Goal: Task Accomplishment & Management: Use online tool/utility

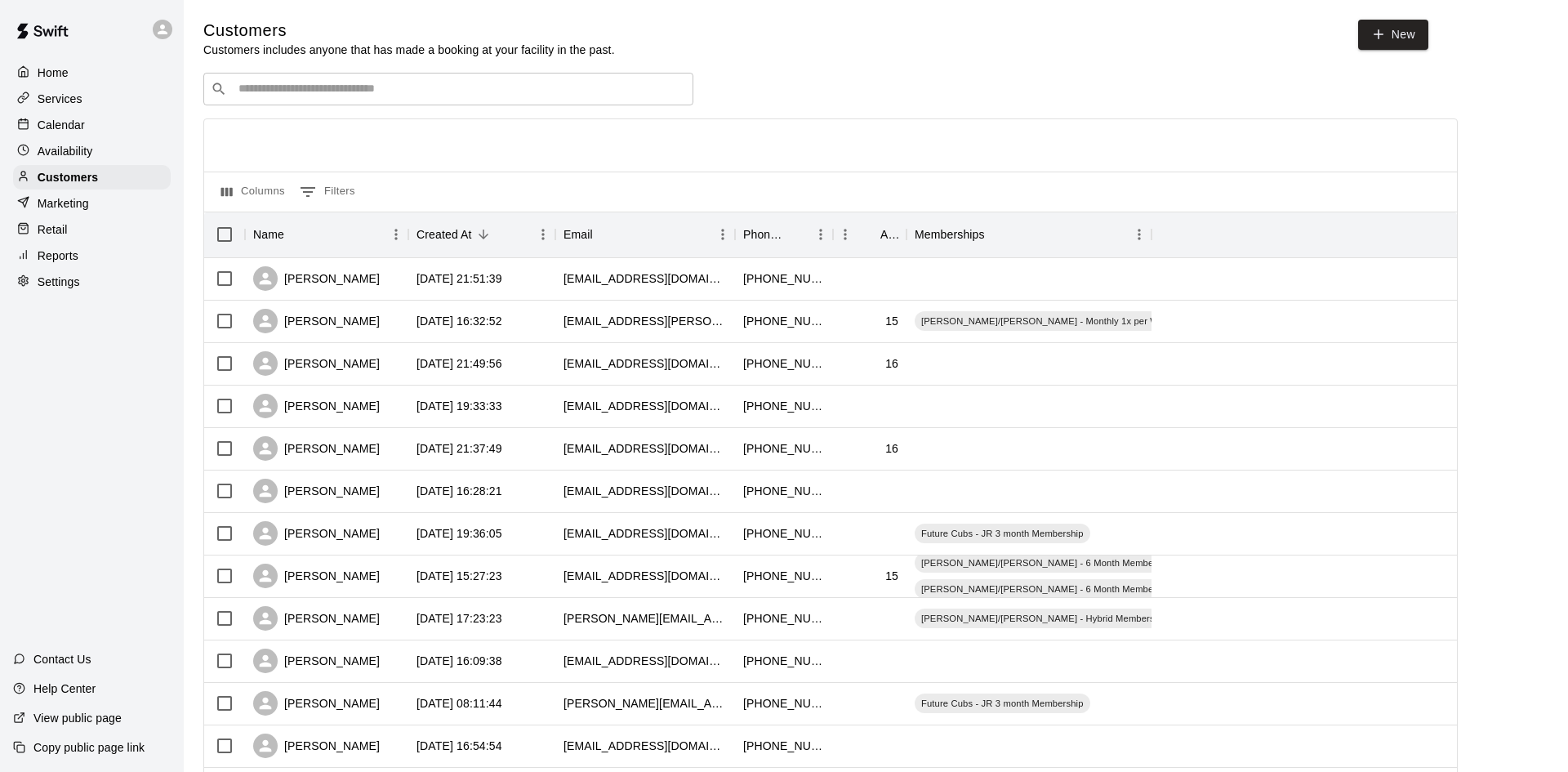
click at [260, 80] on div "​ ​" at bounding box center [448, 89] width 490 height 33
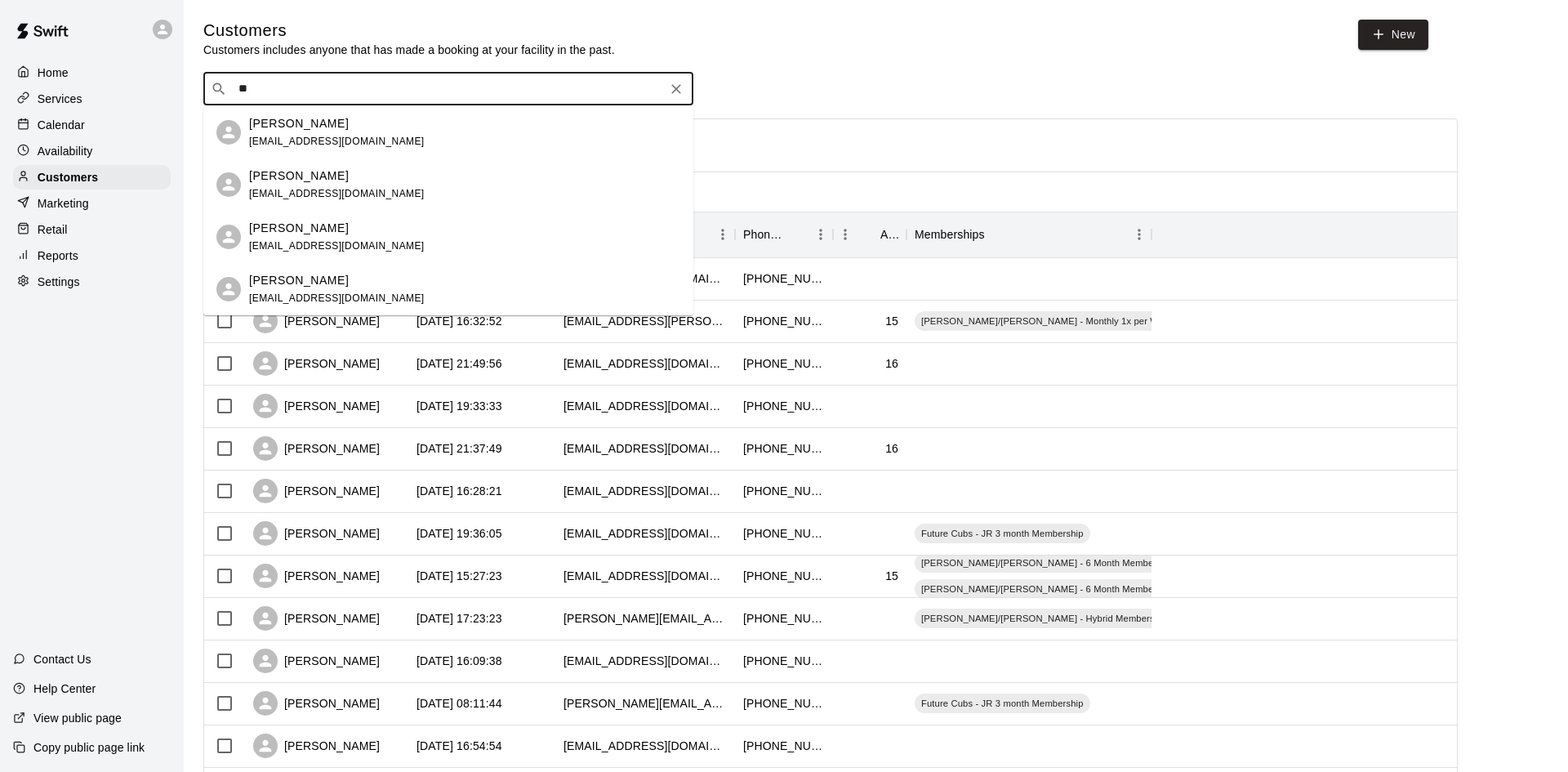
type input "*"
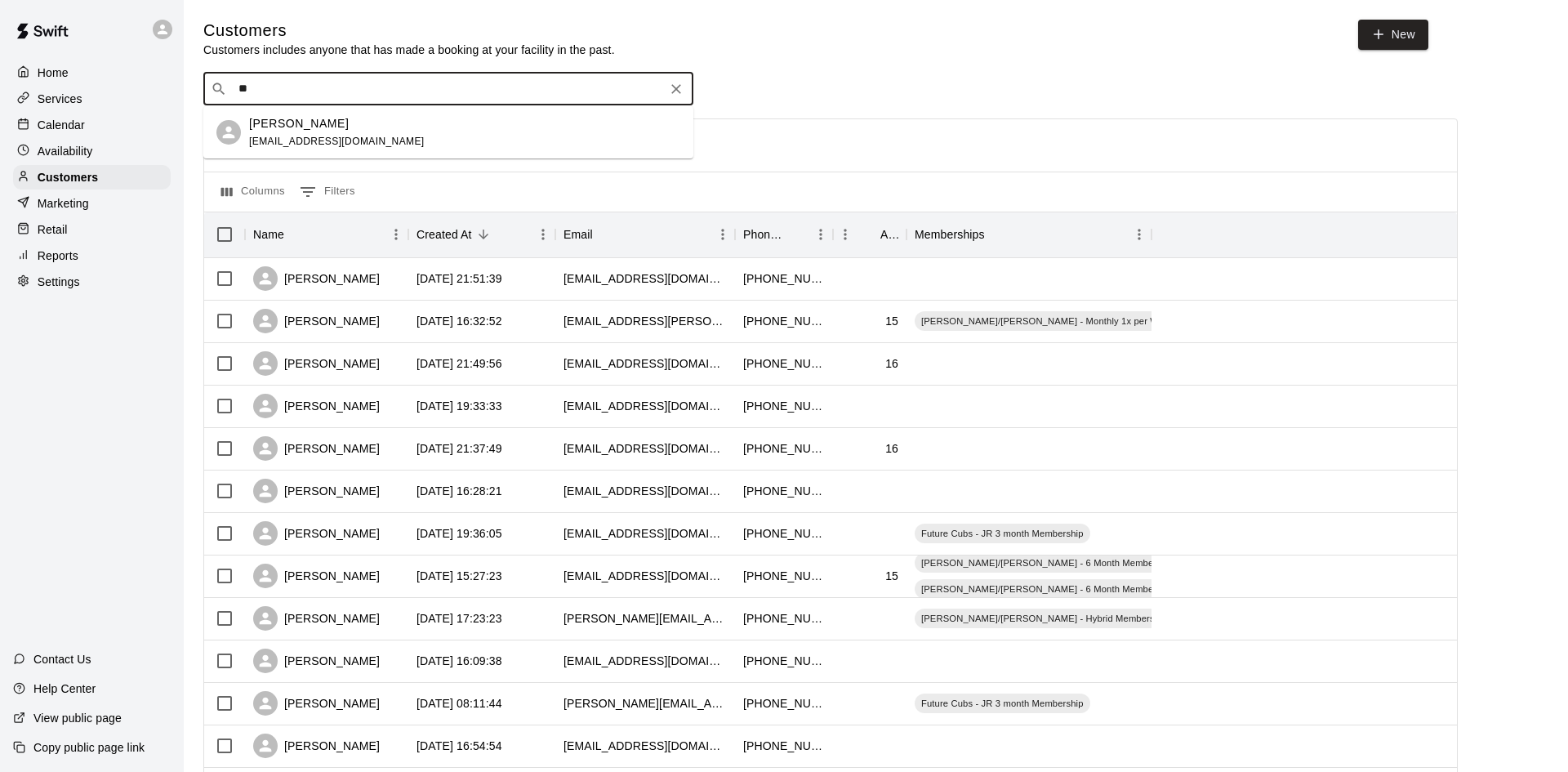
type input "*"
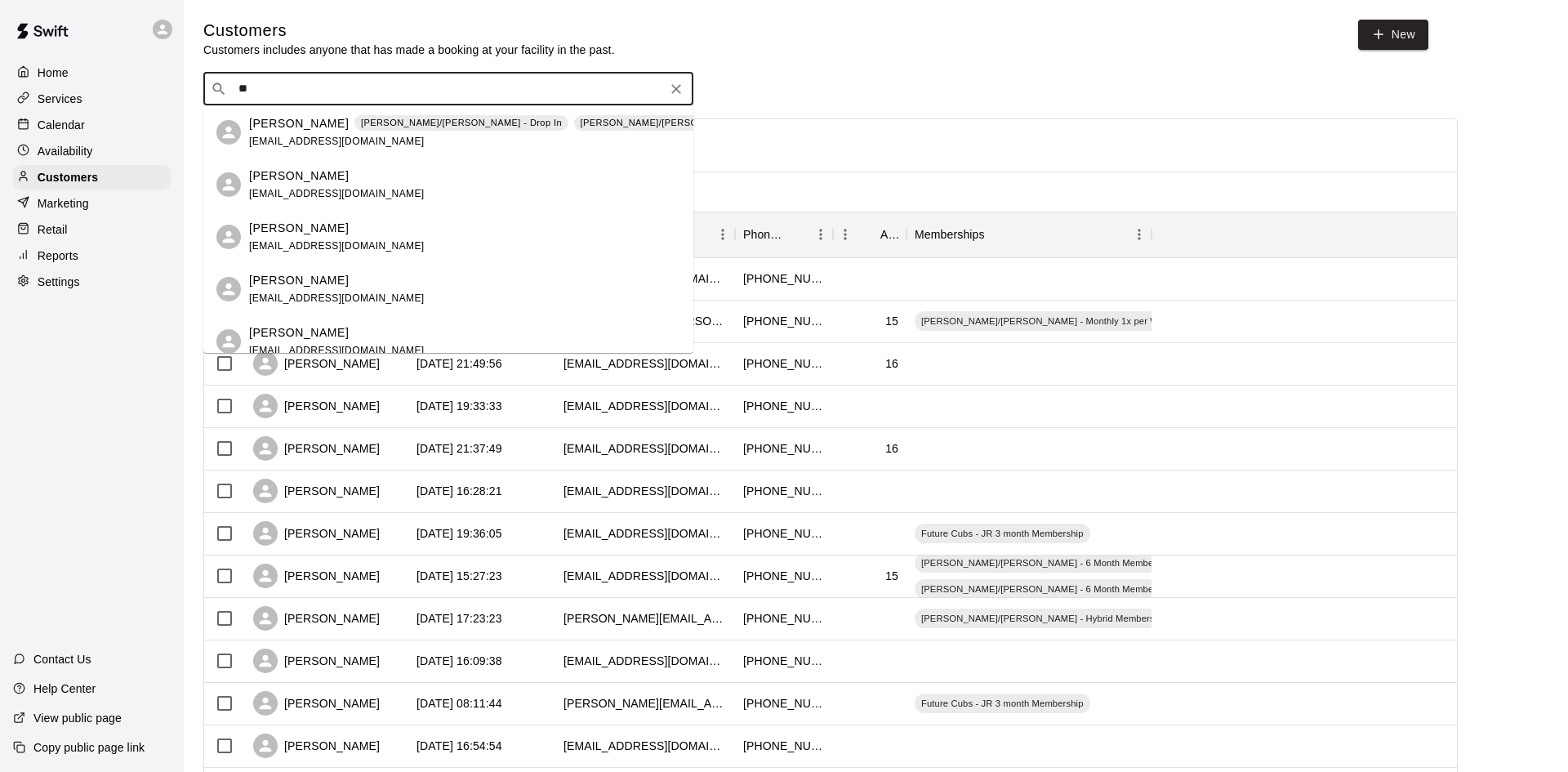
type input "*"
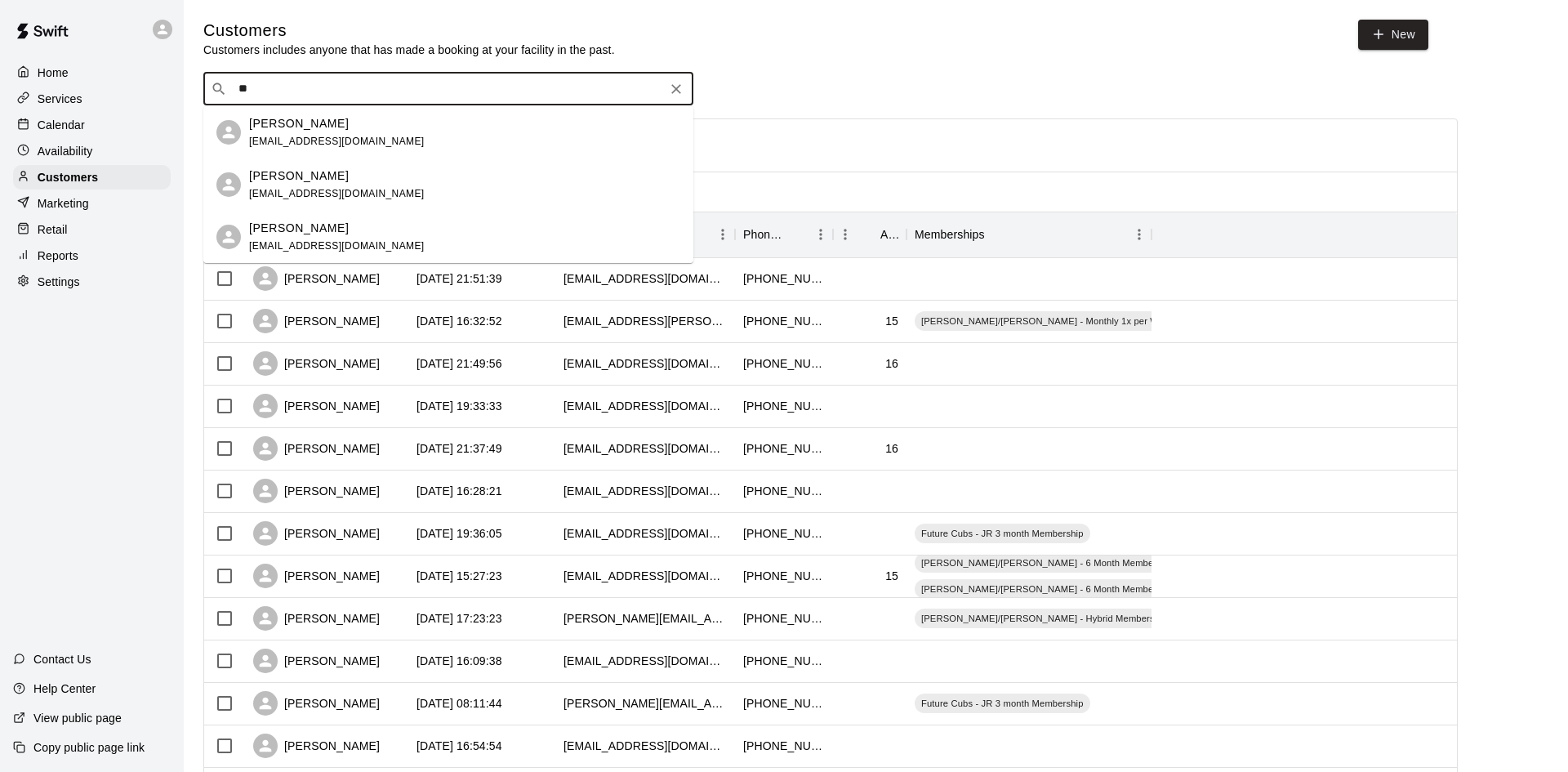
type input "*"
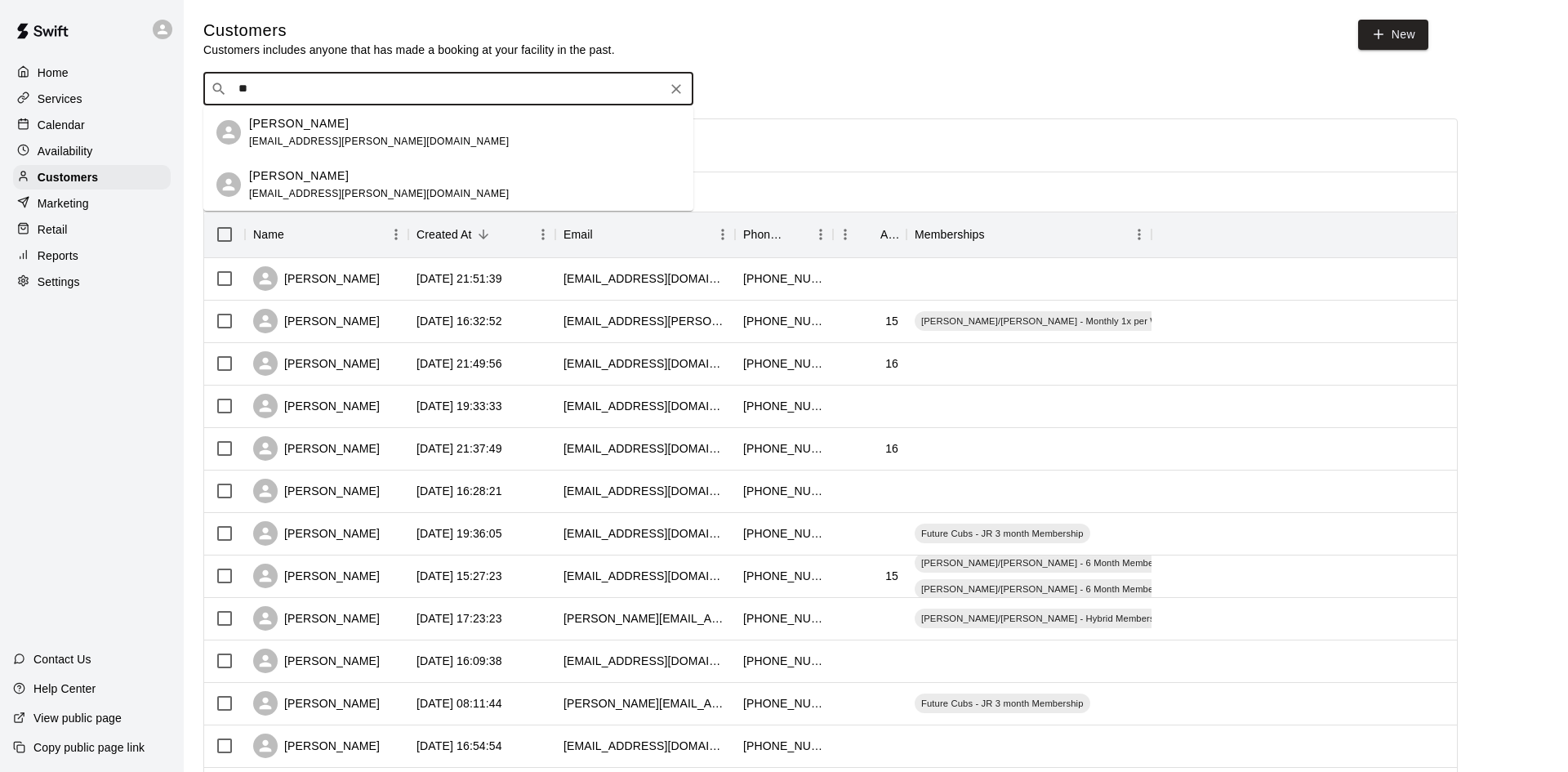
type input "*"
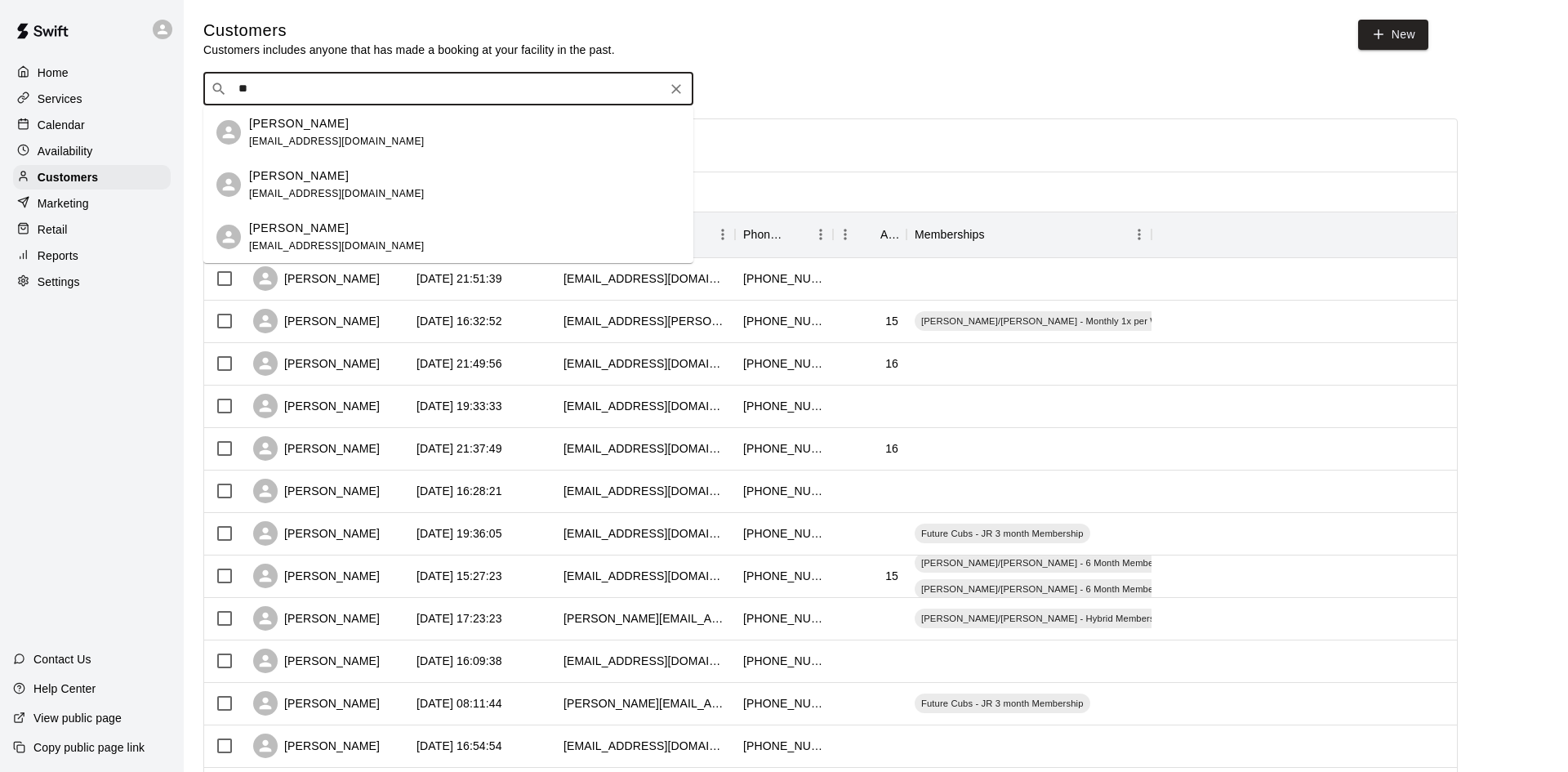
type input "*"
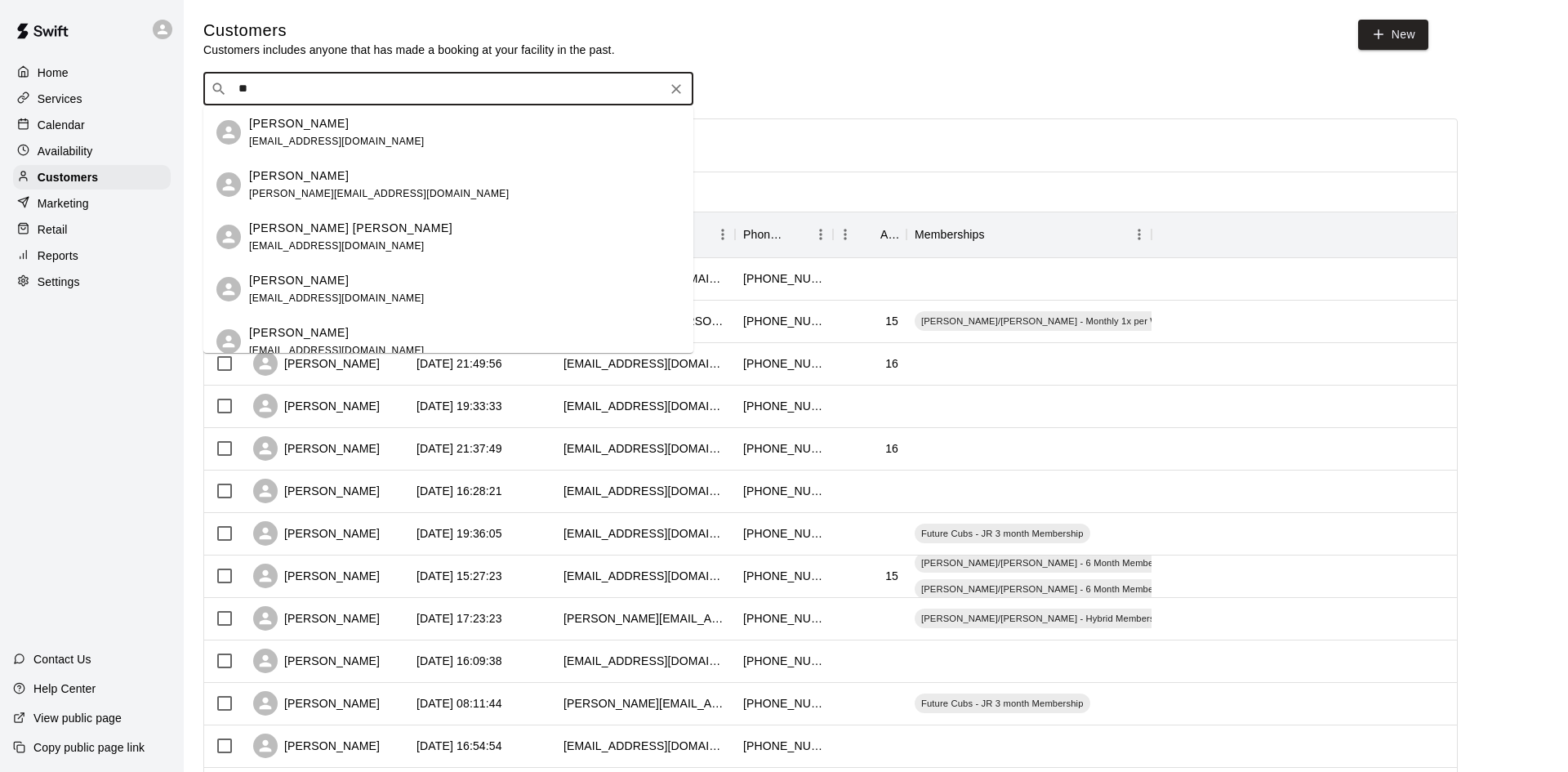
type input "*"
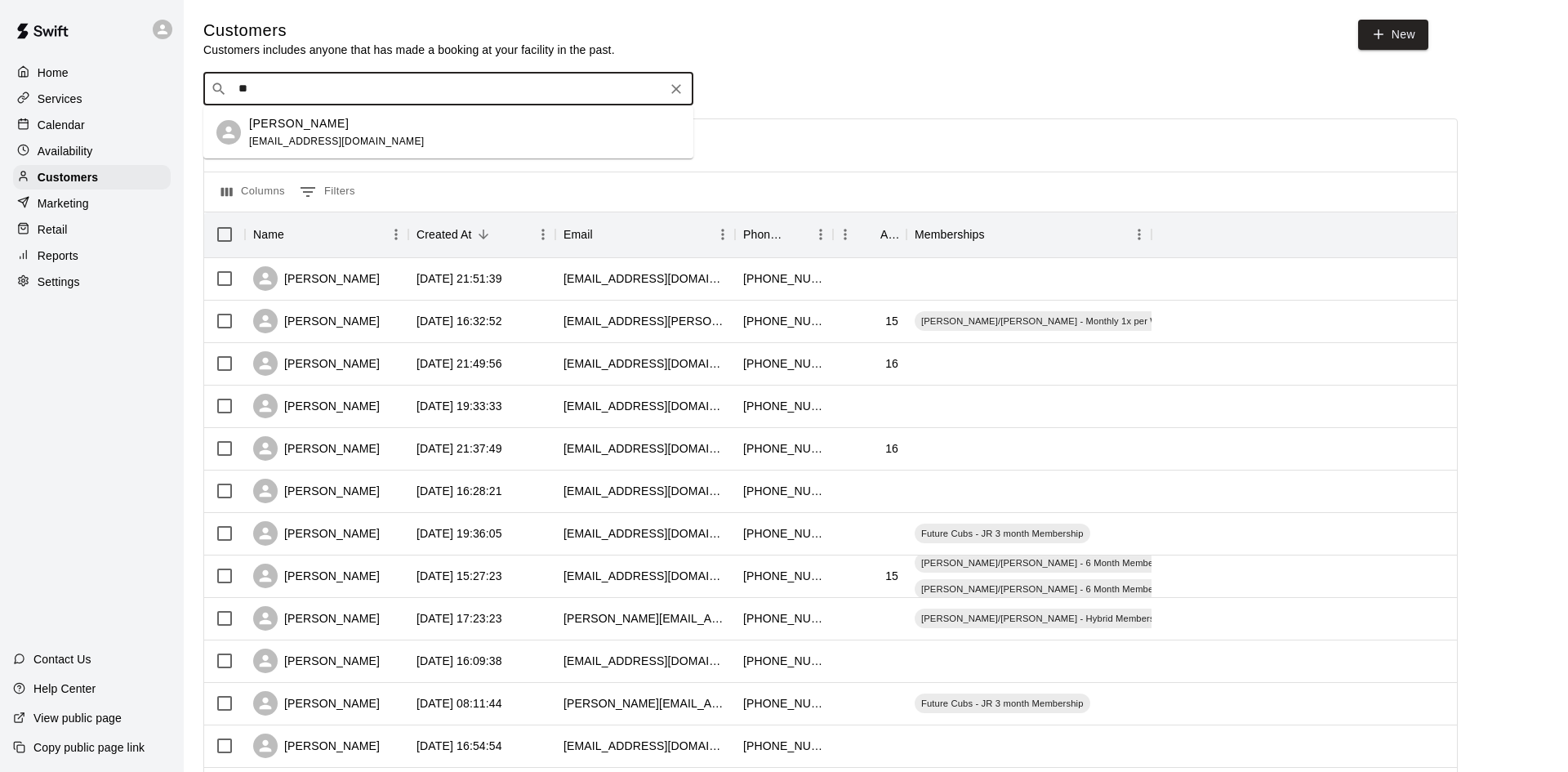
type input "*"
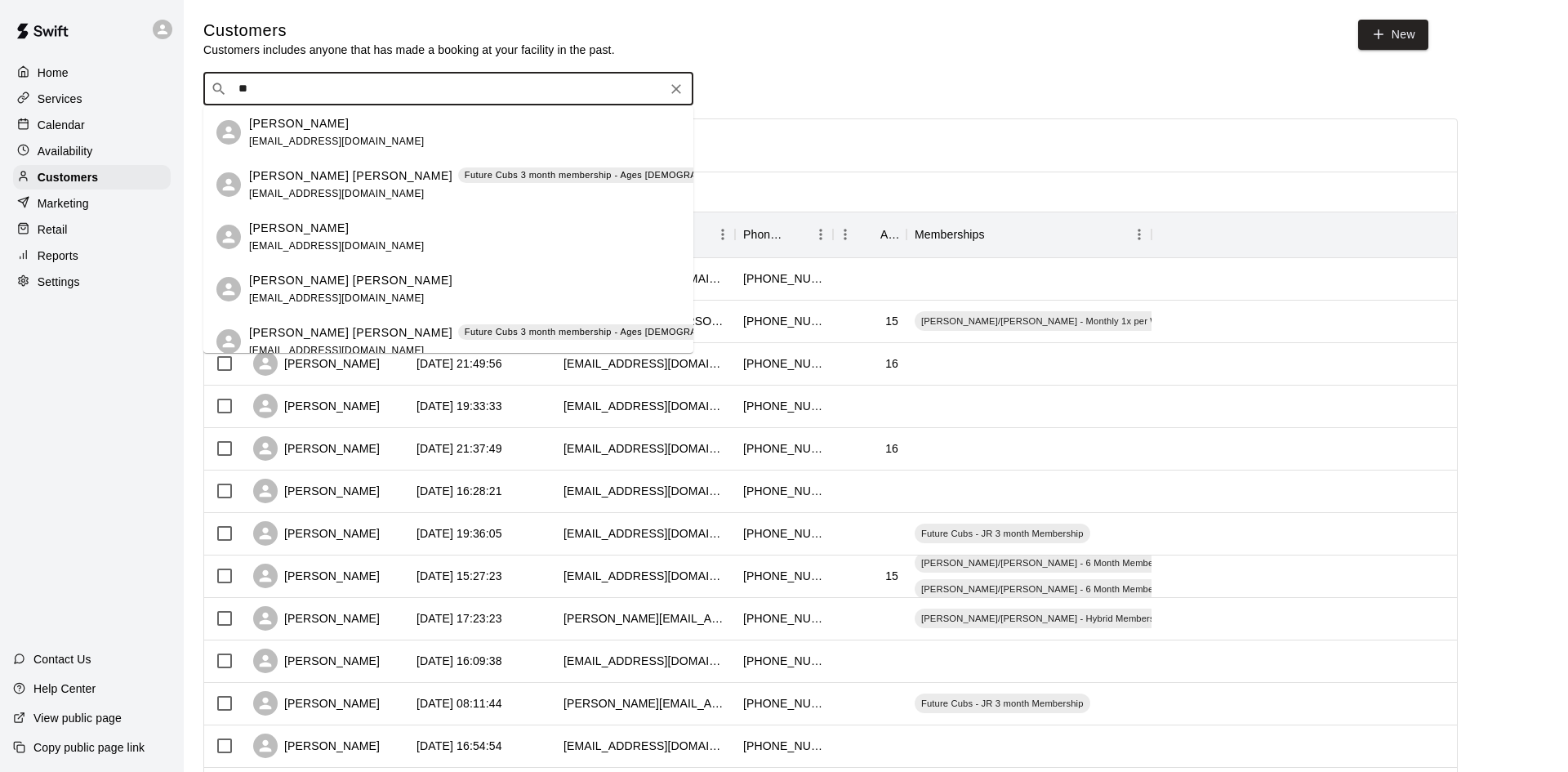
type input "*"
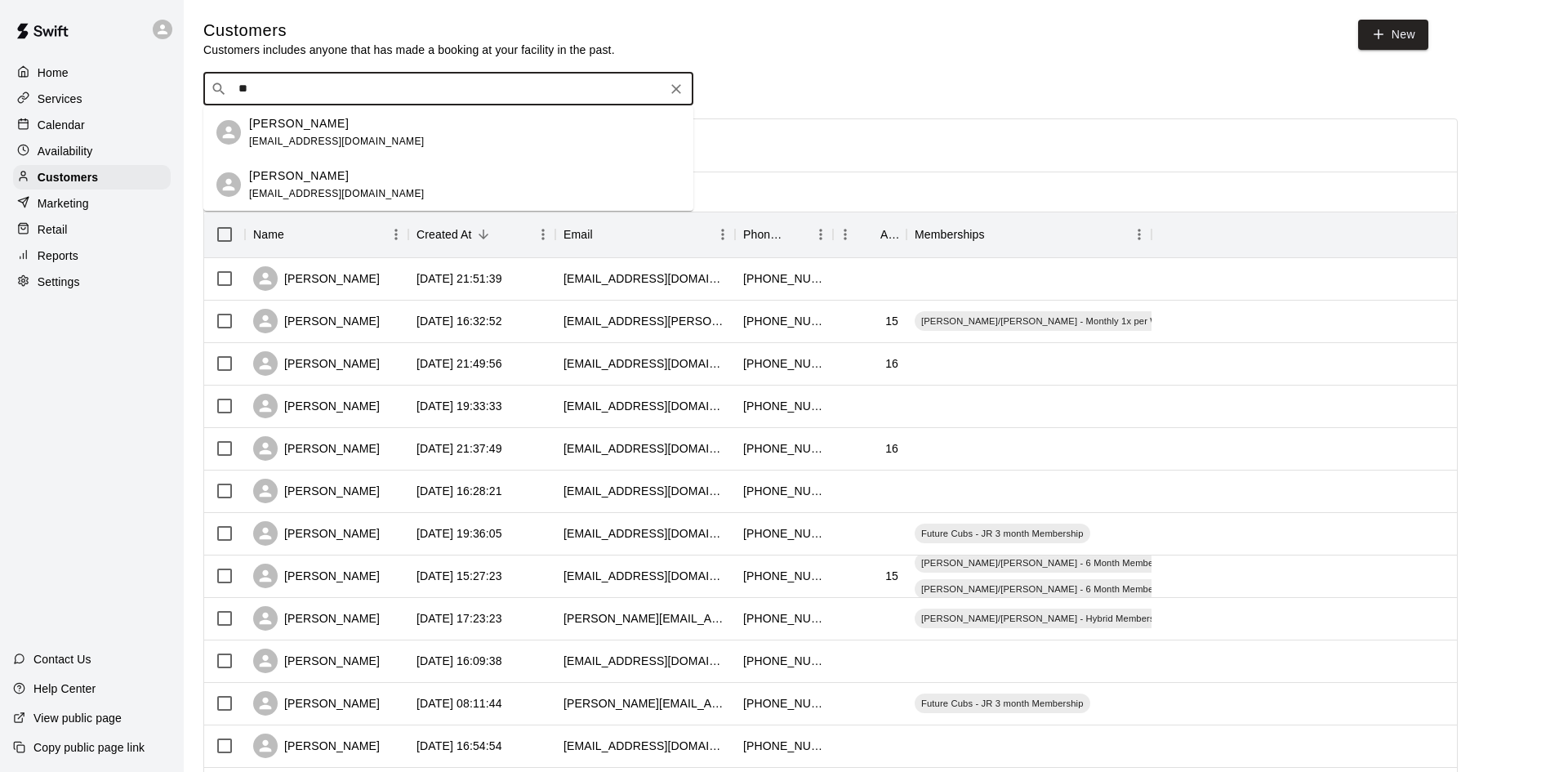
type input "*"
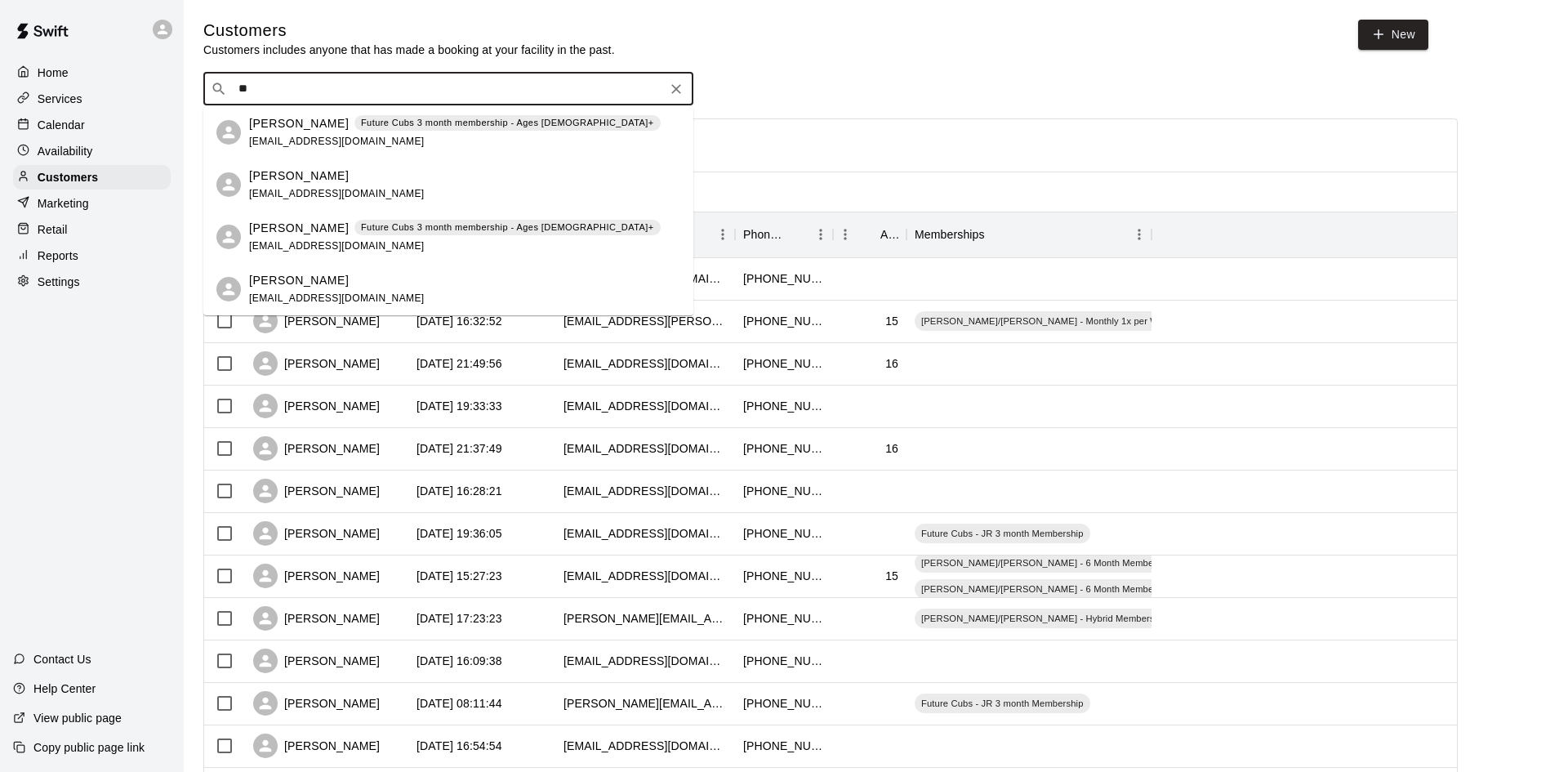
type input "*"
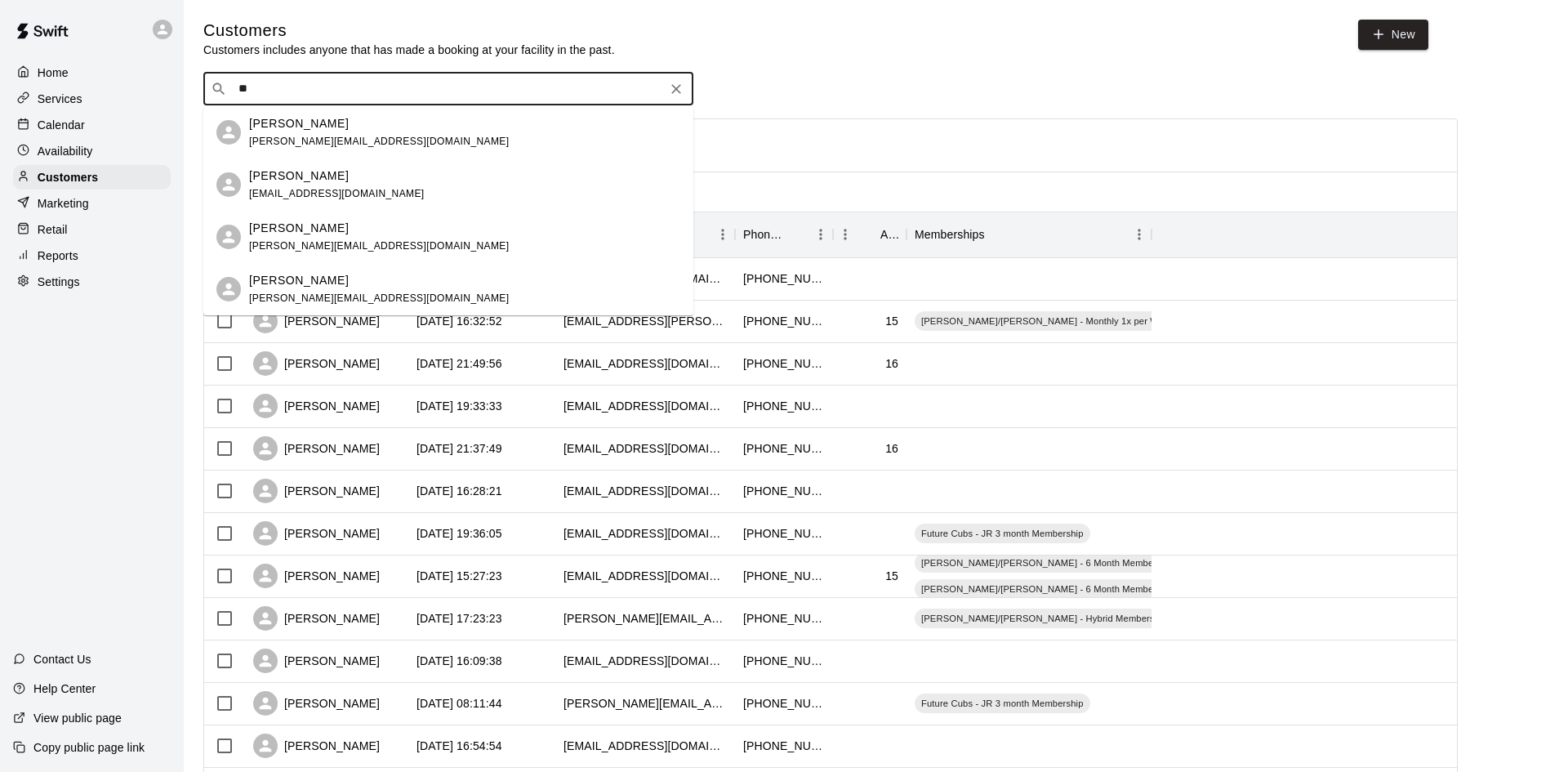
type input "*"
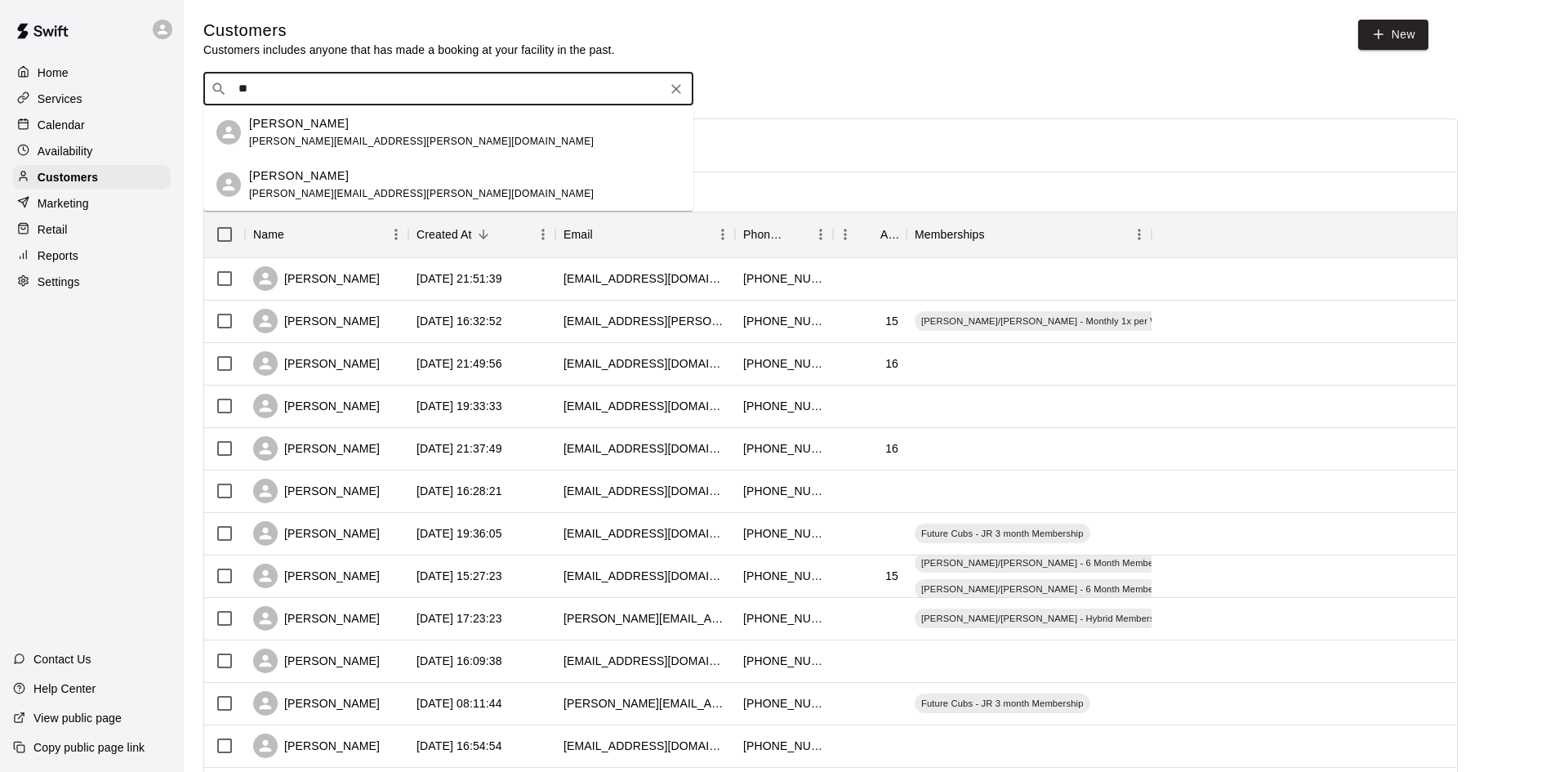
type input "*"
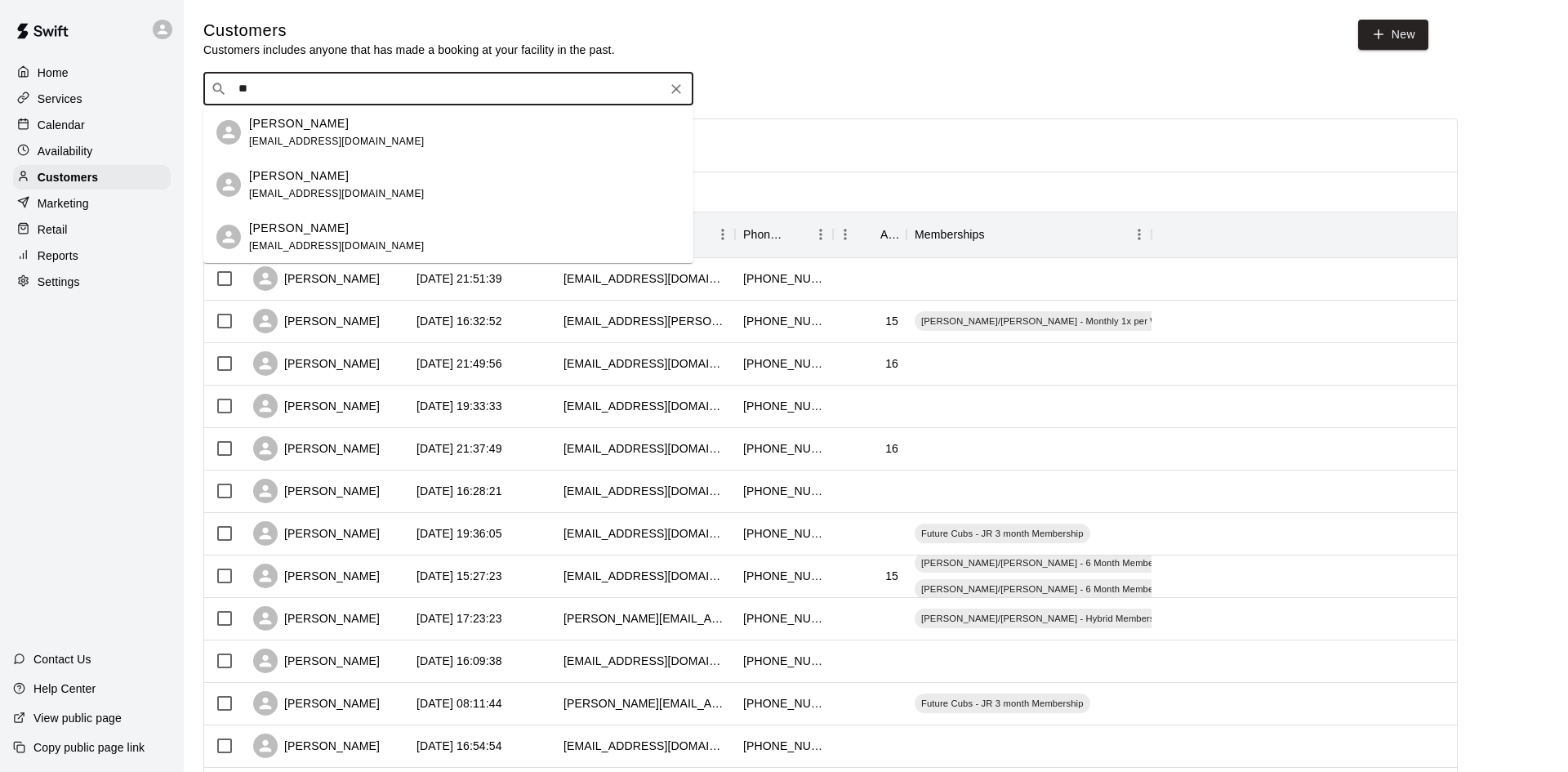
type input "*"
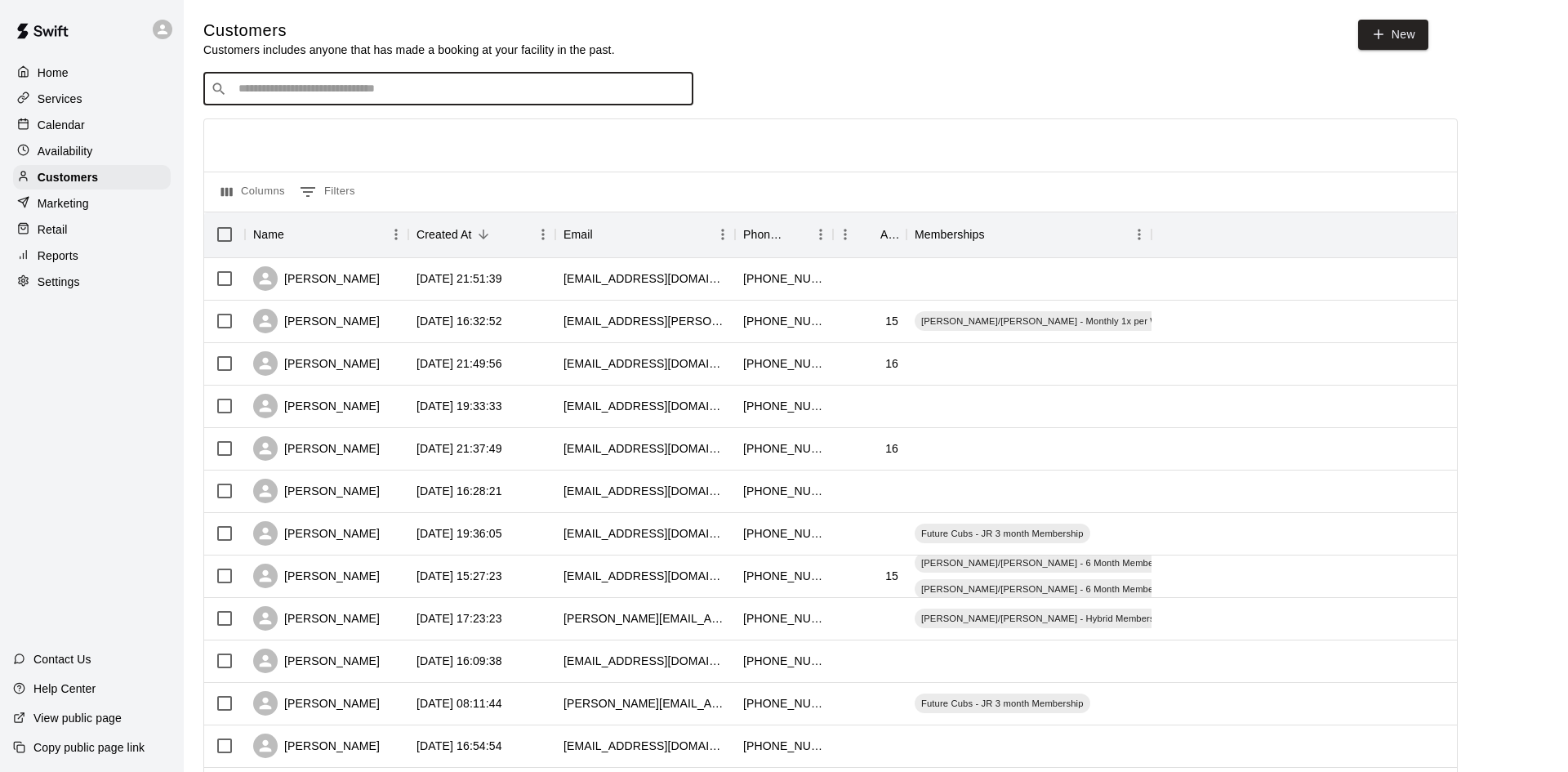
click at [103, 252] on div "Reports" at bounding box center [91, 255] width 157 height 25
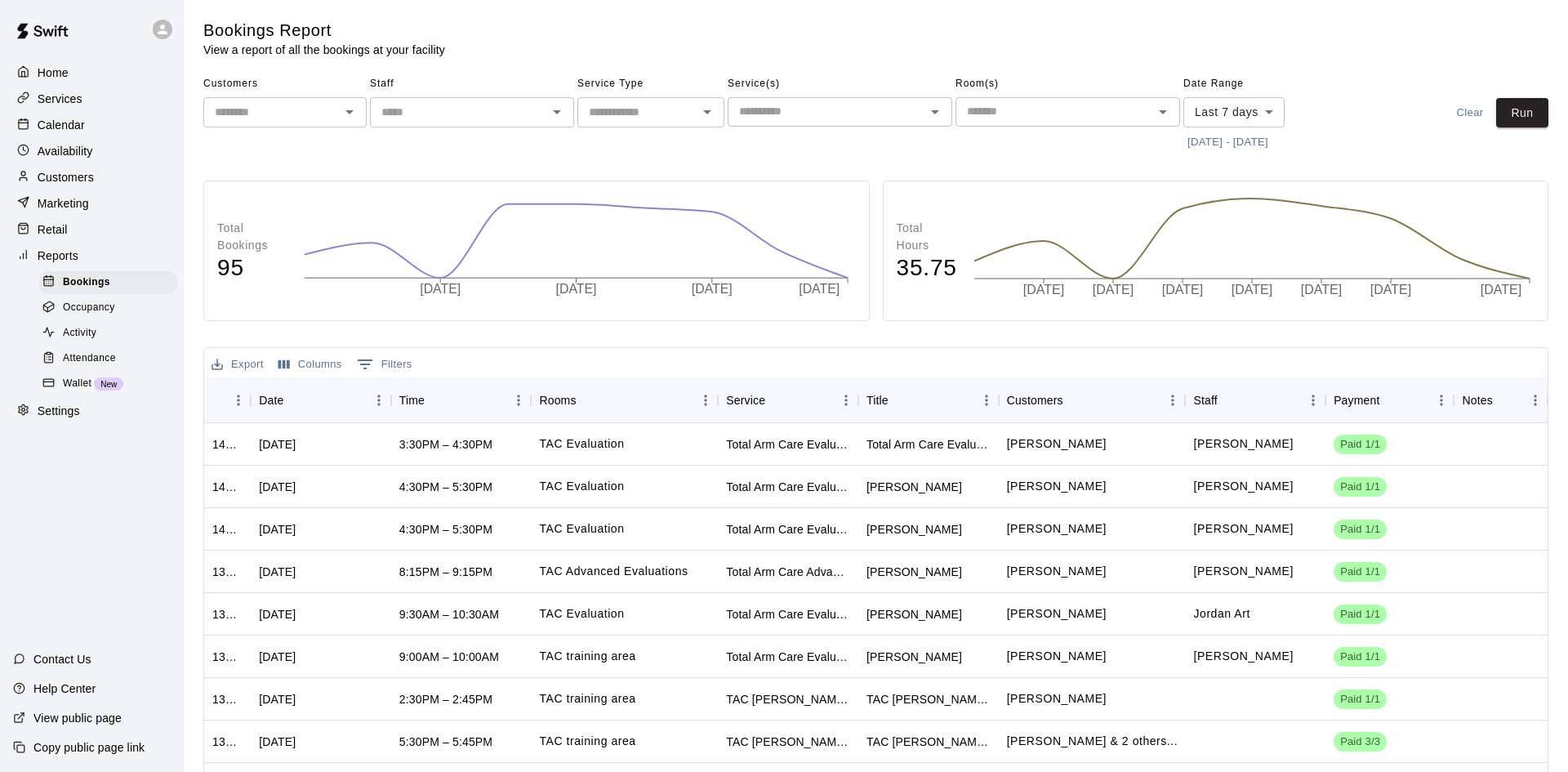
click at [115, 361] on span "Attendance" at bounding box center [90, 359] width 53 height 16
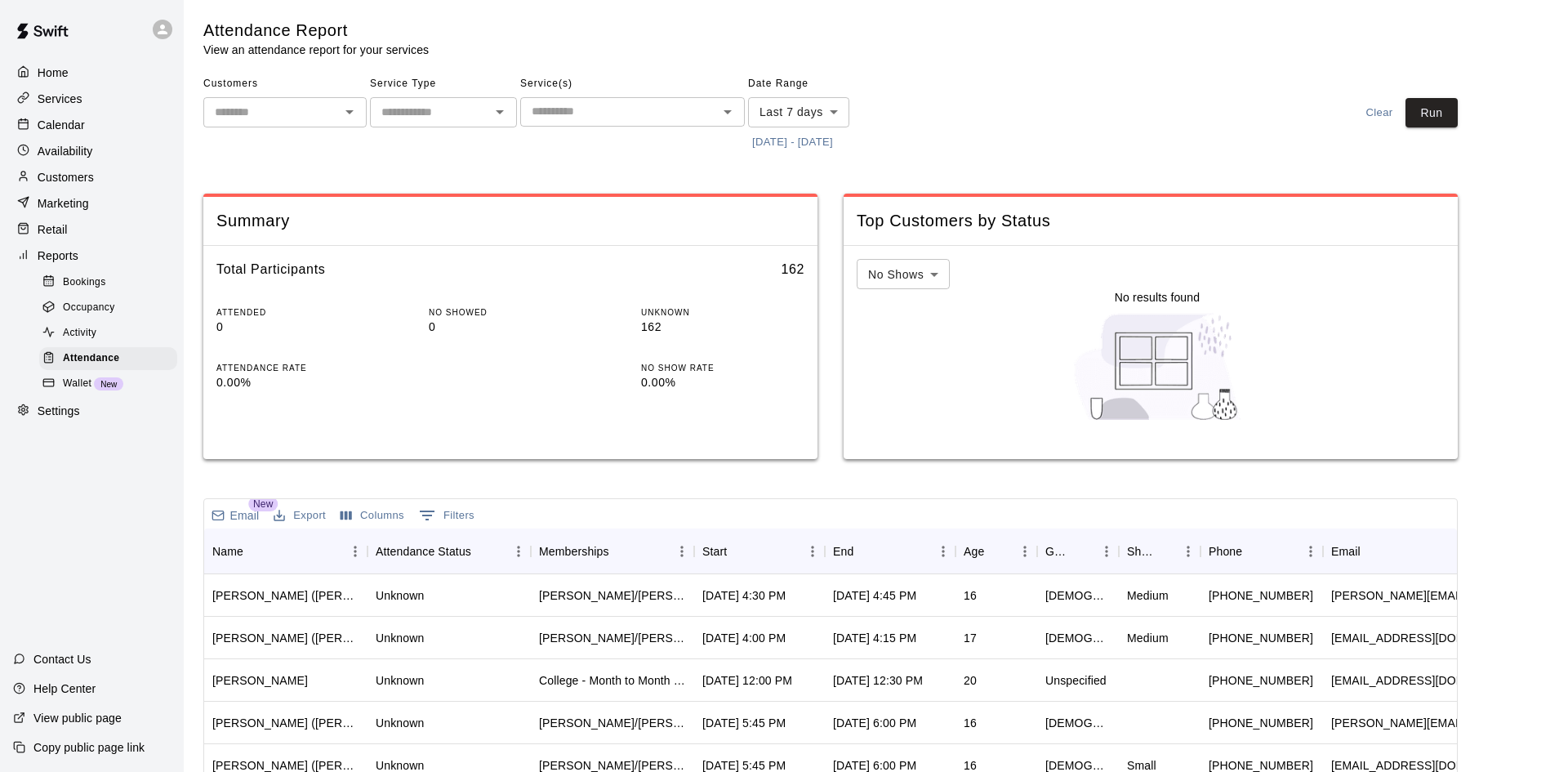
click at [837, 140] on button "[DATE] - [DATE]" at bounding box center [792, 143] width 89 height 26
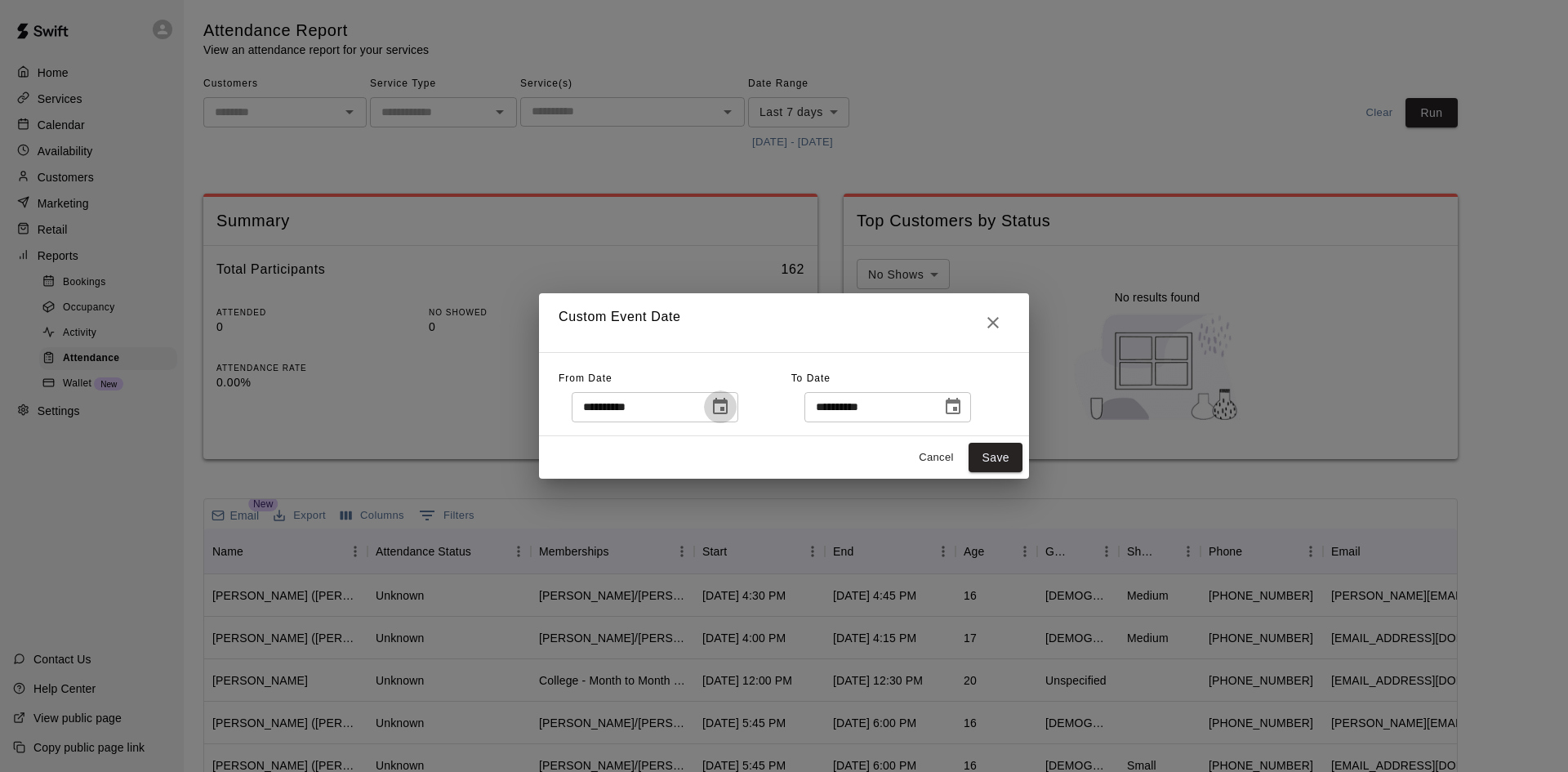
click at [730, 405] on icon "Choose date, selected date is Sep 5, 2025" at bounding box center [720, 406] width 19 height 19
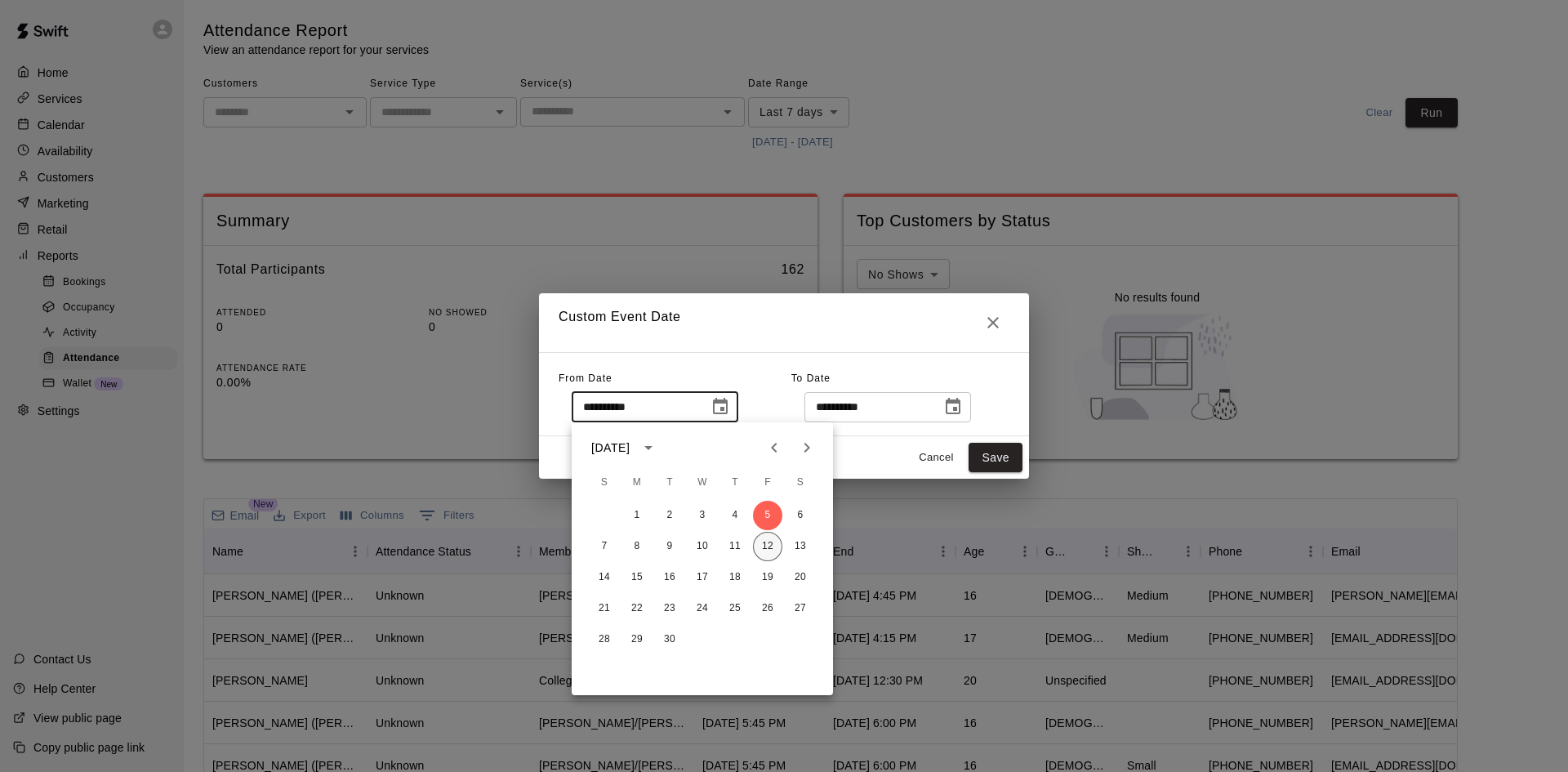
click at [766, 547] on button "12" at bounding box center [767, 546] width 29 height 29
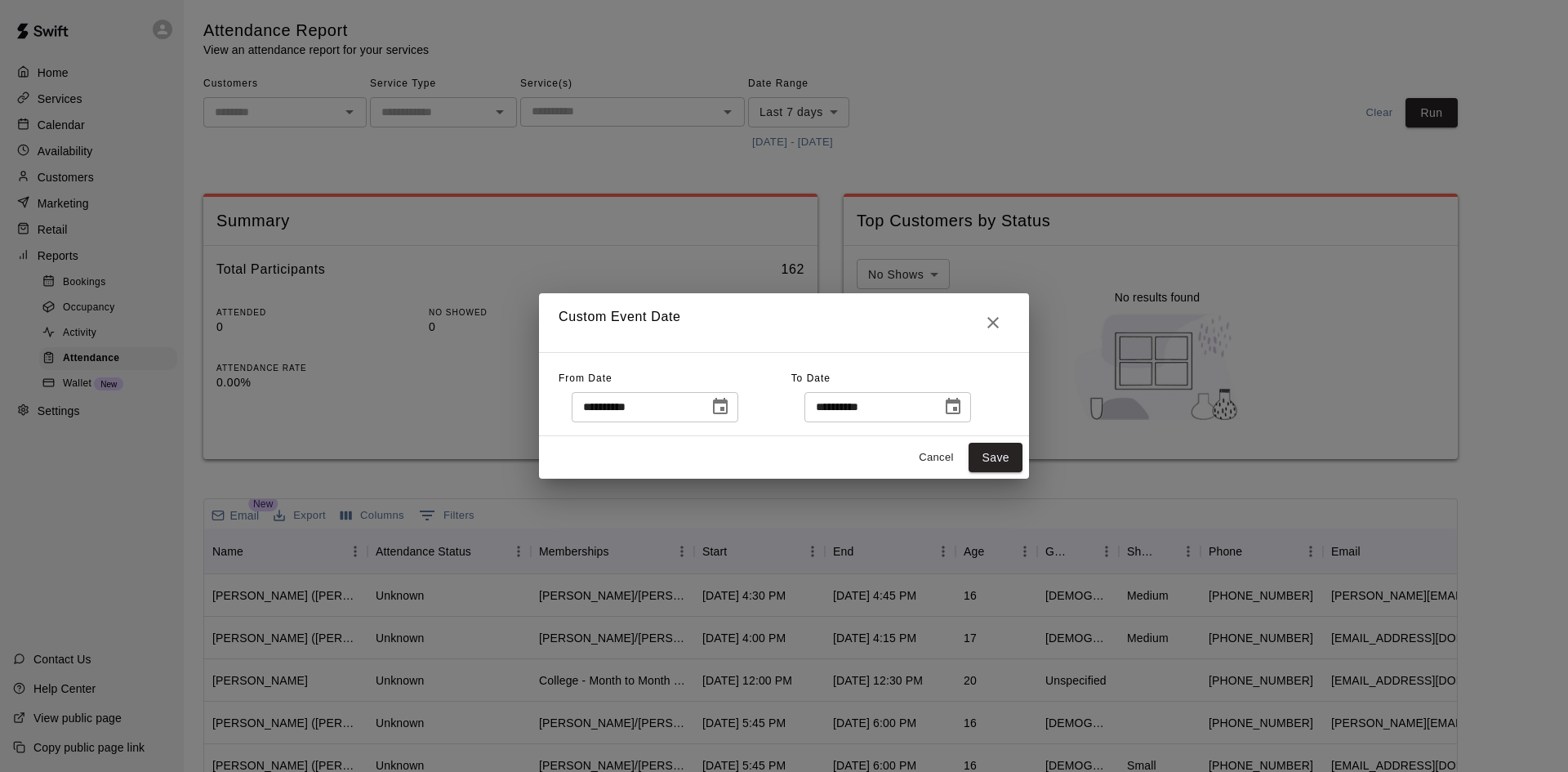
type input "**********"
click at [999, 452] on button "Save" at bounding box center [995, 457] width 54 height 30
type input "******"
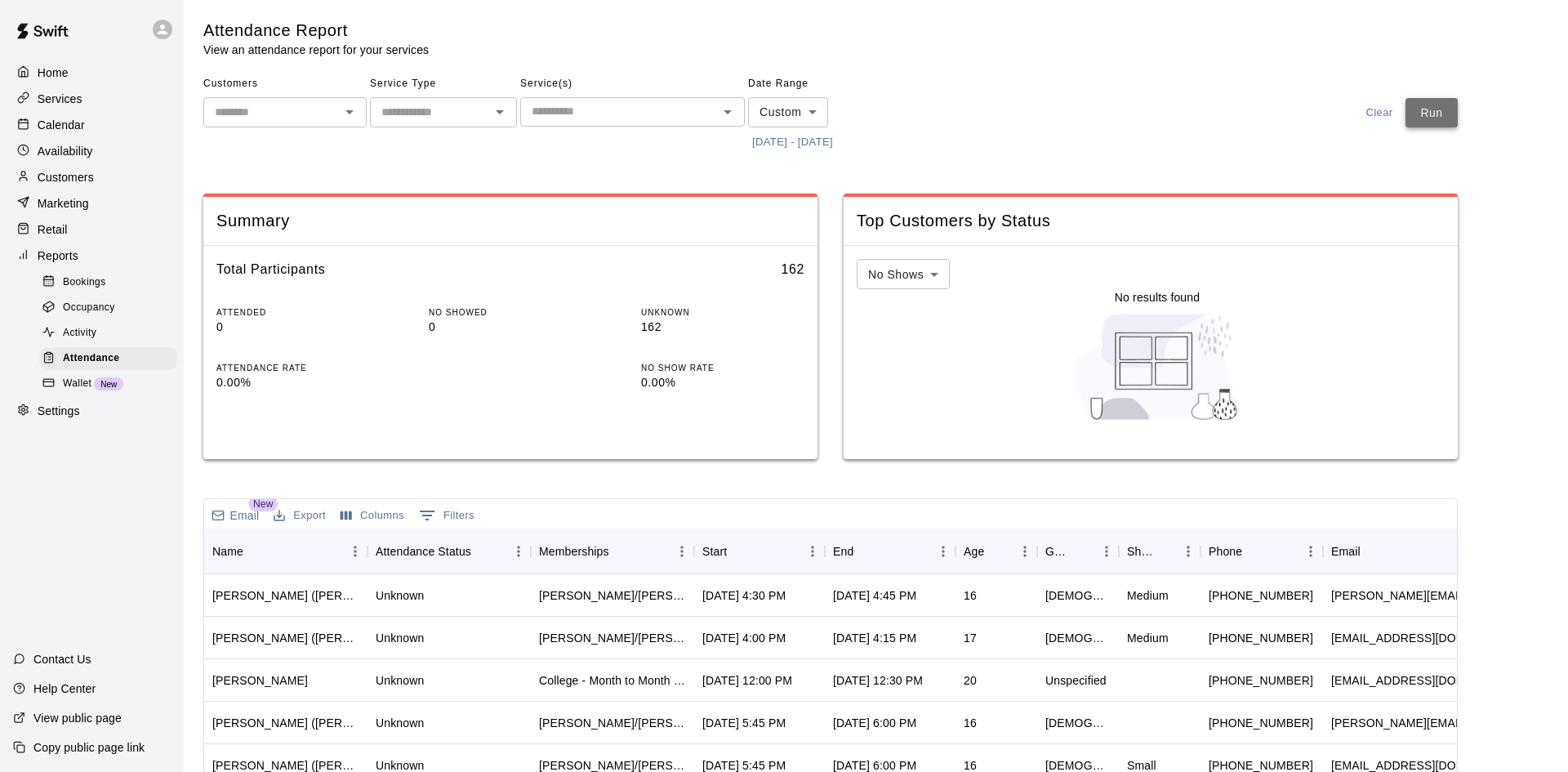
click at [1446, 122] on button "Run" at bounding box center [1431, 113] width 52 height 30
click at [764, 552] on div "Start" at bounding box center [751, 552] width 98 height 46
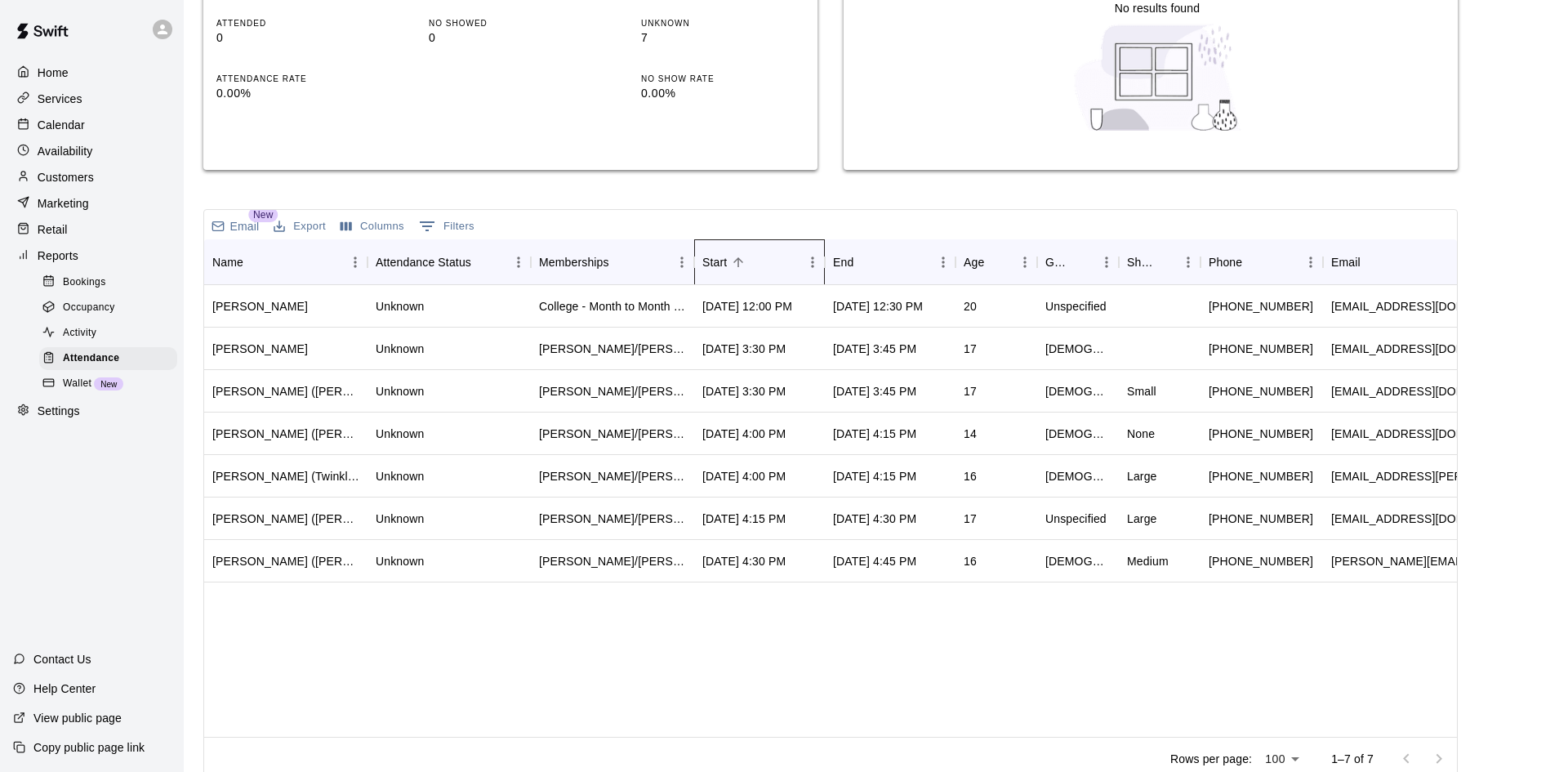
scroll to position [305, 0]
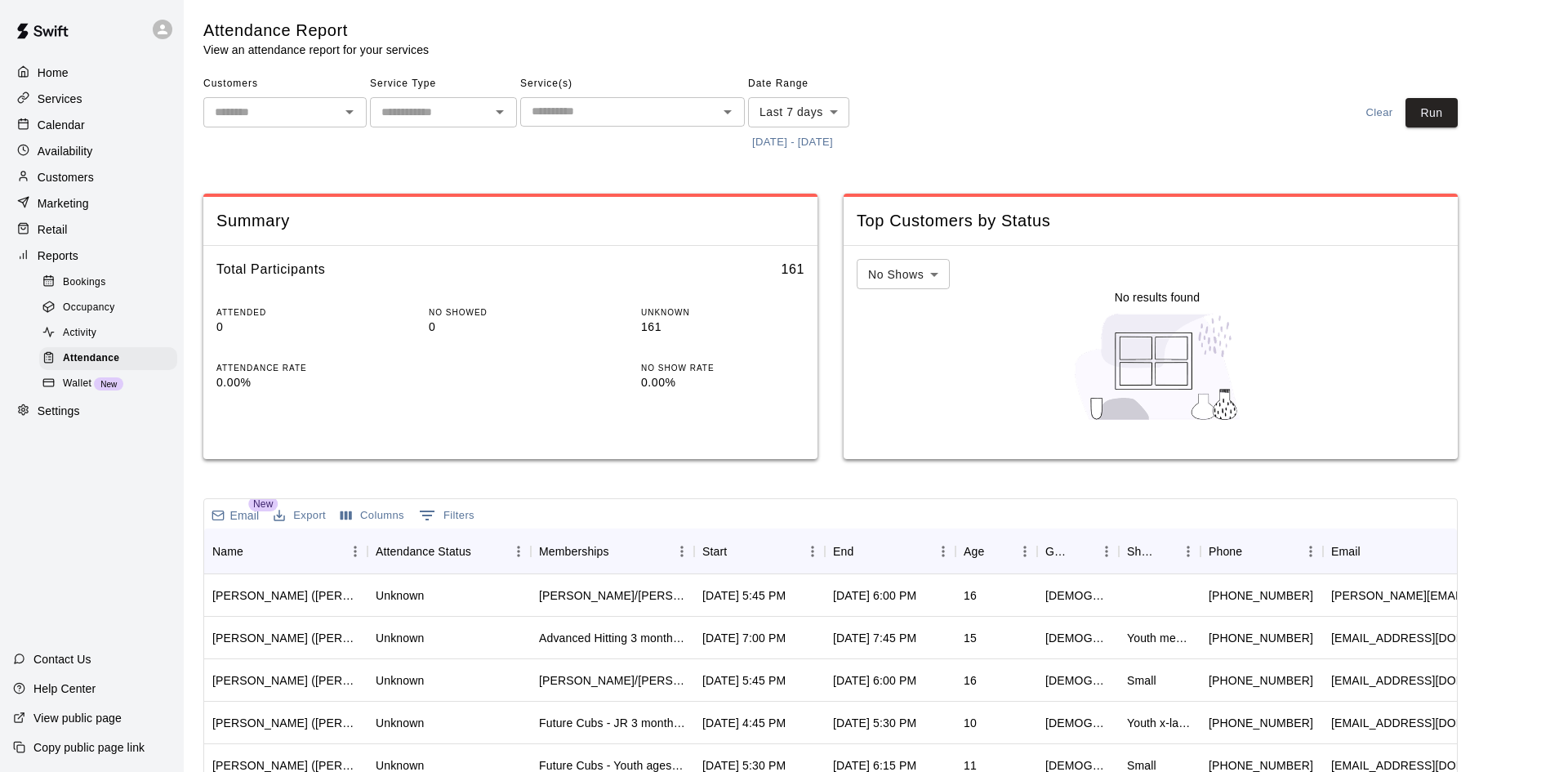
click at [833, 139] on button "[DATE] - [DATE]" at bounding box center [792, 143] width 89 height 26
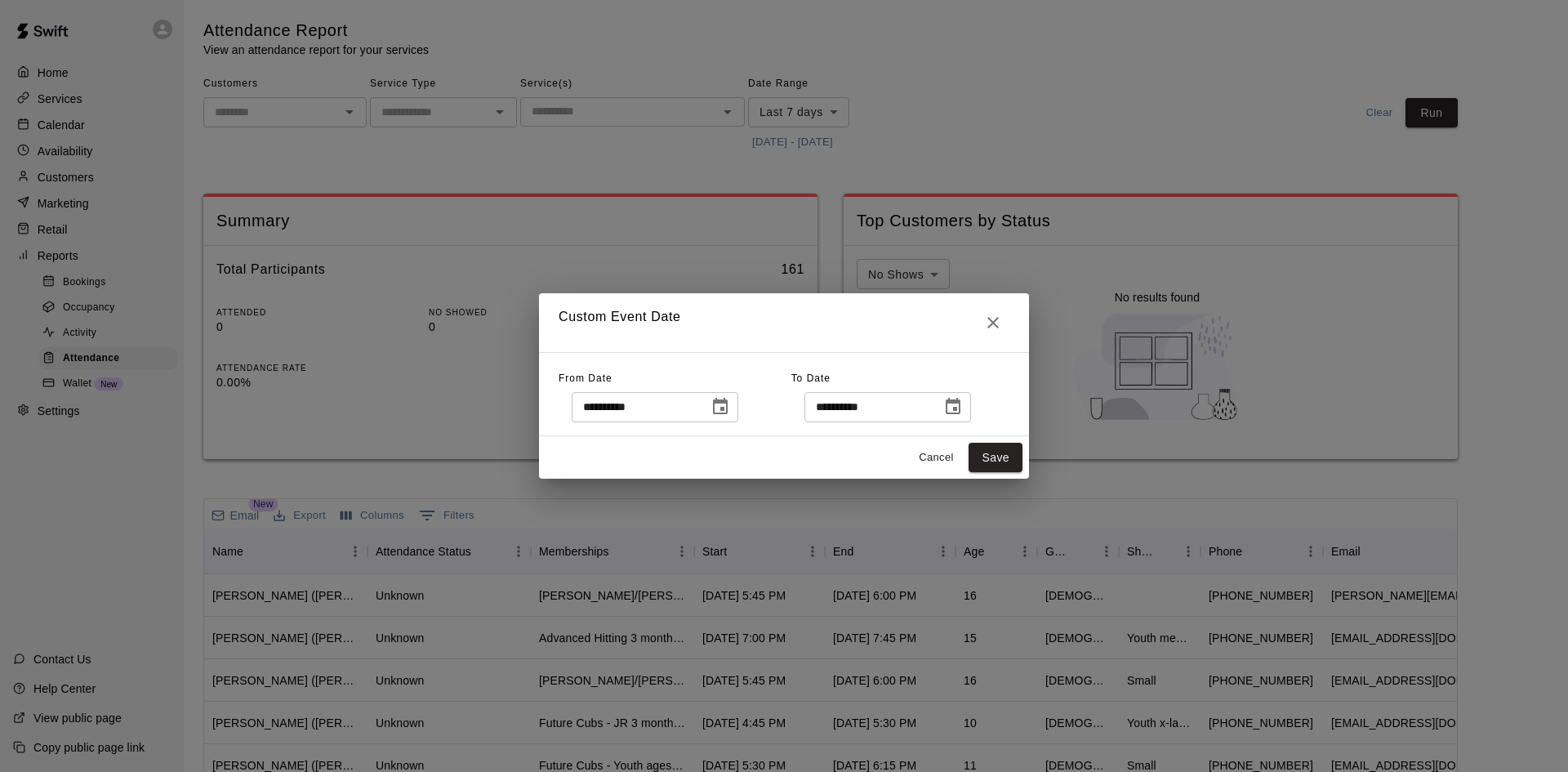
click at [728, 410] on icon "Choose date, selected date is Sep 5, 2025" at bounding box center [720, 406] width 15 height 16
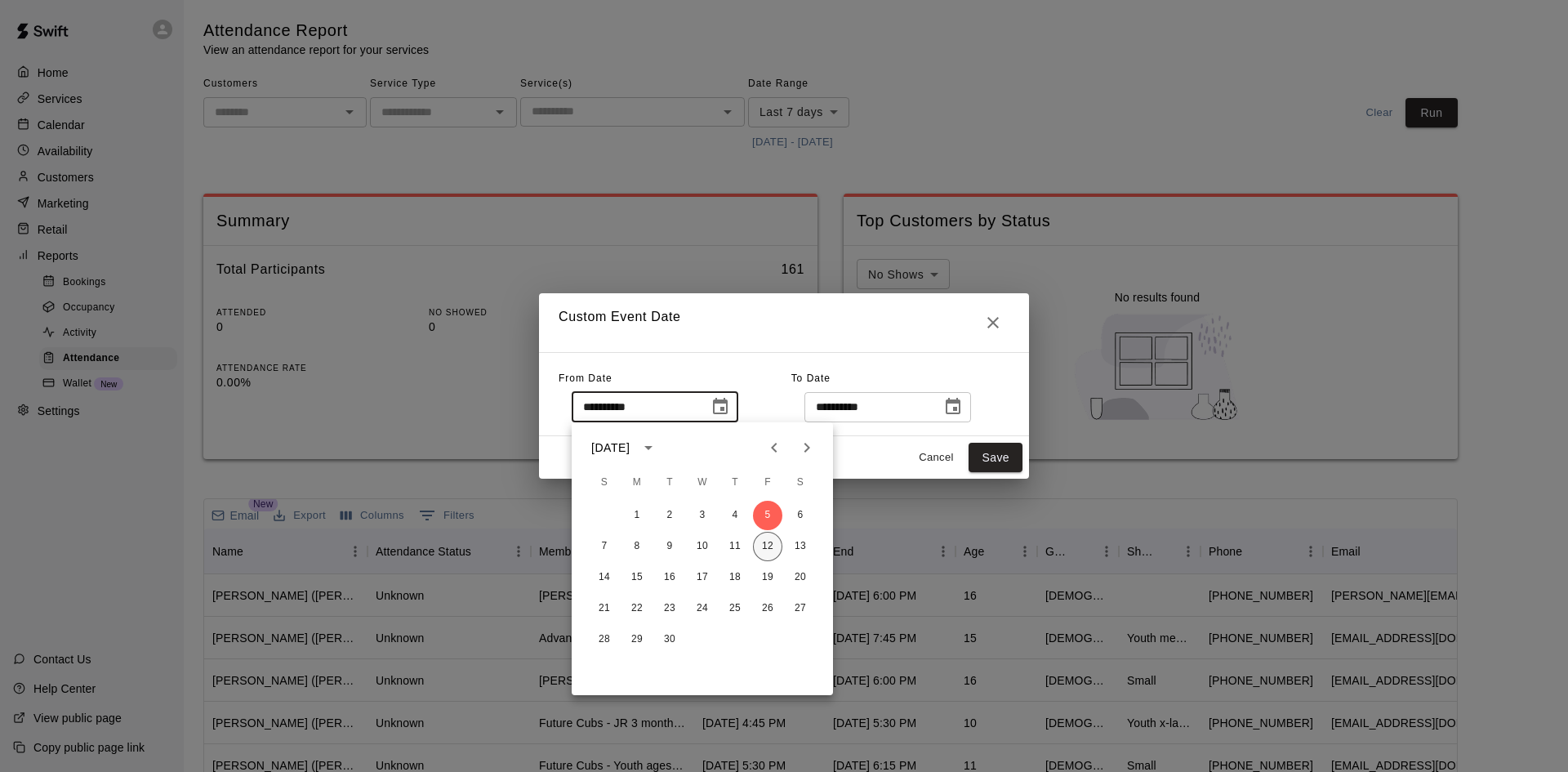
click at [760, 548] on button "12" at bounding box center [767, 546] width 29 height 29
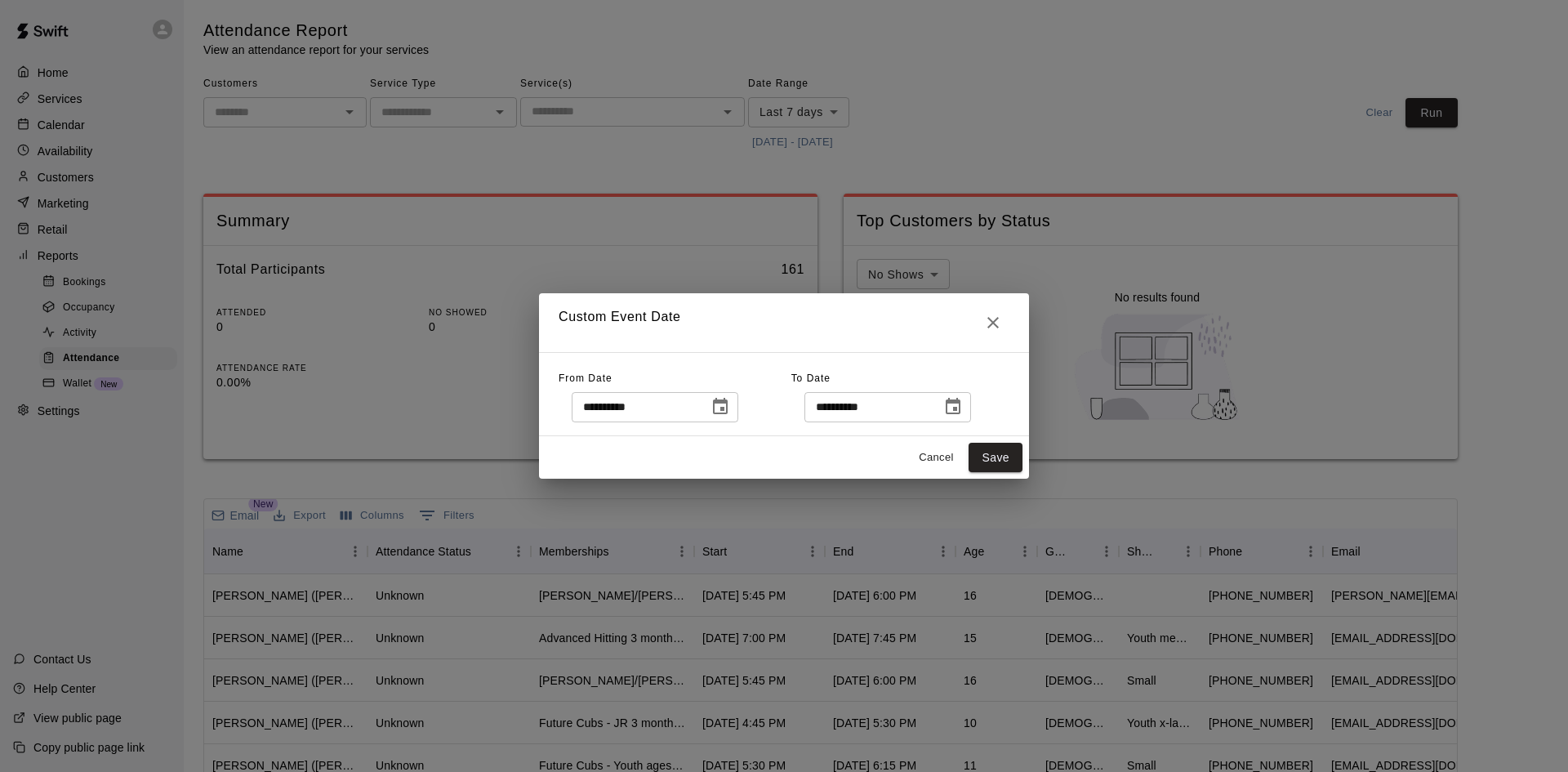
type input "**********"
click at [994, 457] on button "Save" at bounding box center [995, 457] width 54 height 30
type input "******"
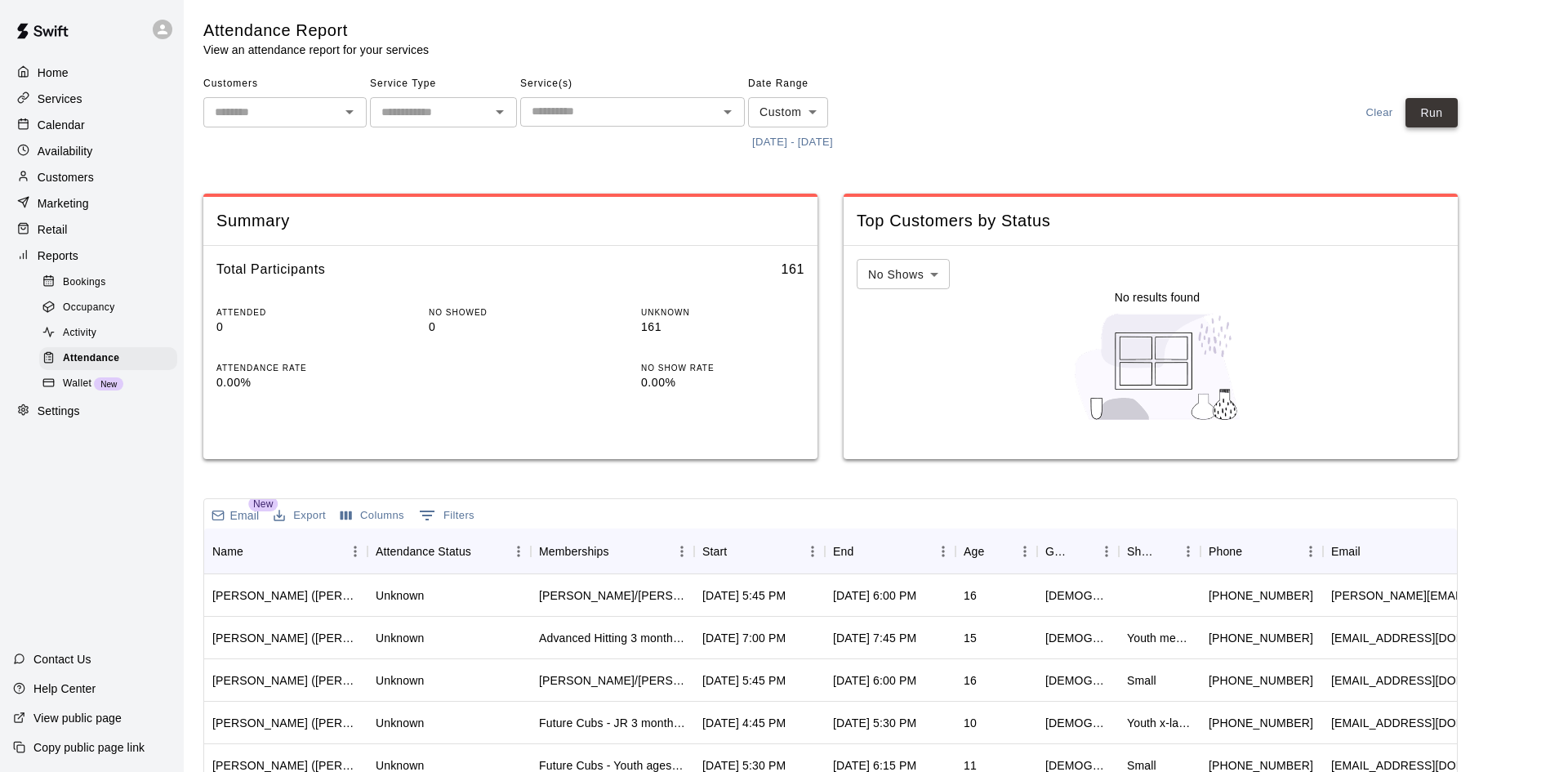
click at [1434, 118] on button "Run" at bounding box center [1431, 113] width 52 height 30
click at [756, 553] on div "Start" at bounding box center [751, 552] width 98 height 46
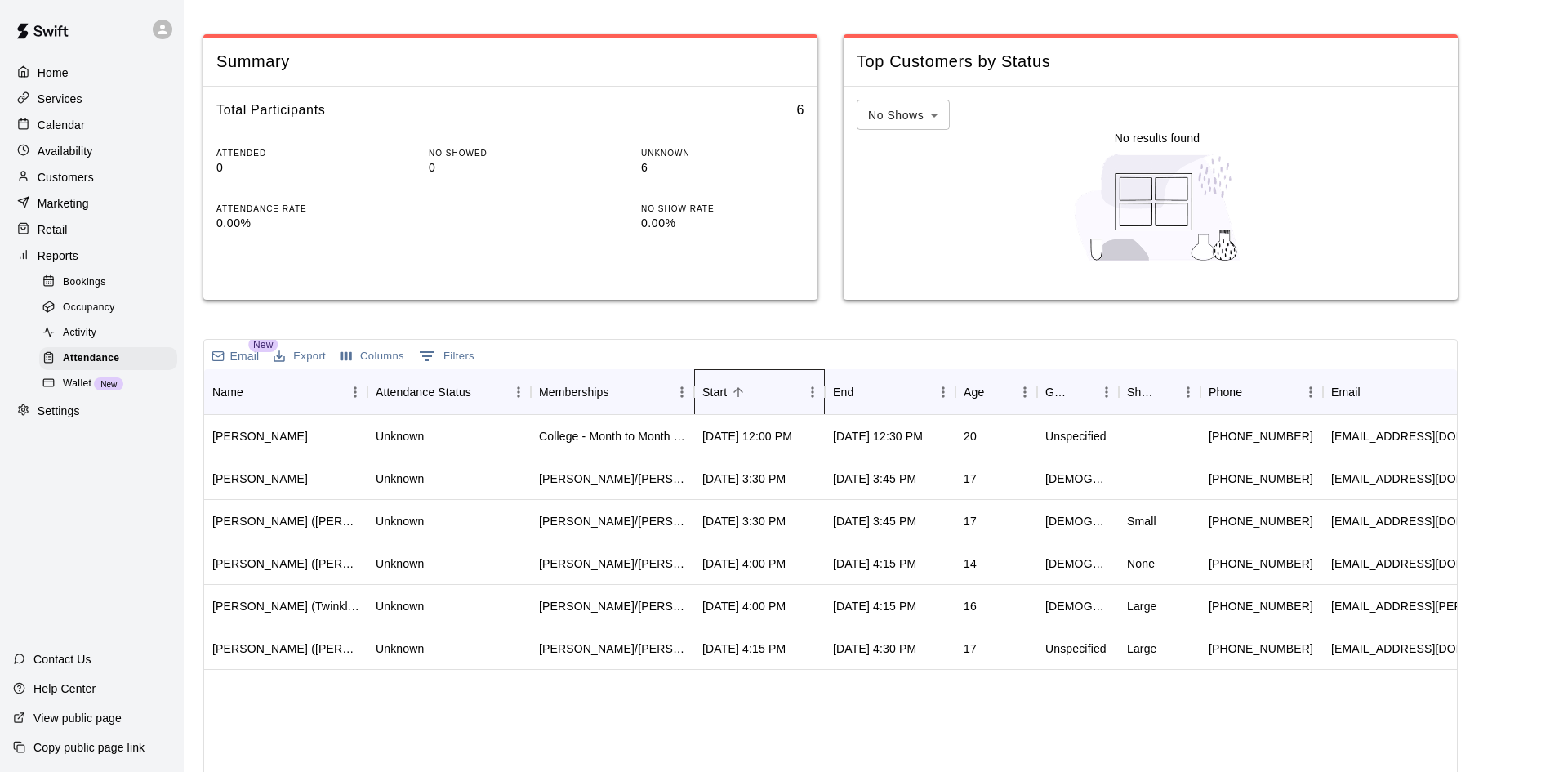
scroll to position [158, 0]
click at [403, 672] on div "Aiden Cody Unknown College - Month to Month Membership Sep 12, 2025, 12:00 PM S…" at bounding box center [967, 642] width 1527 height 452
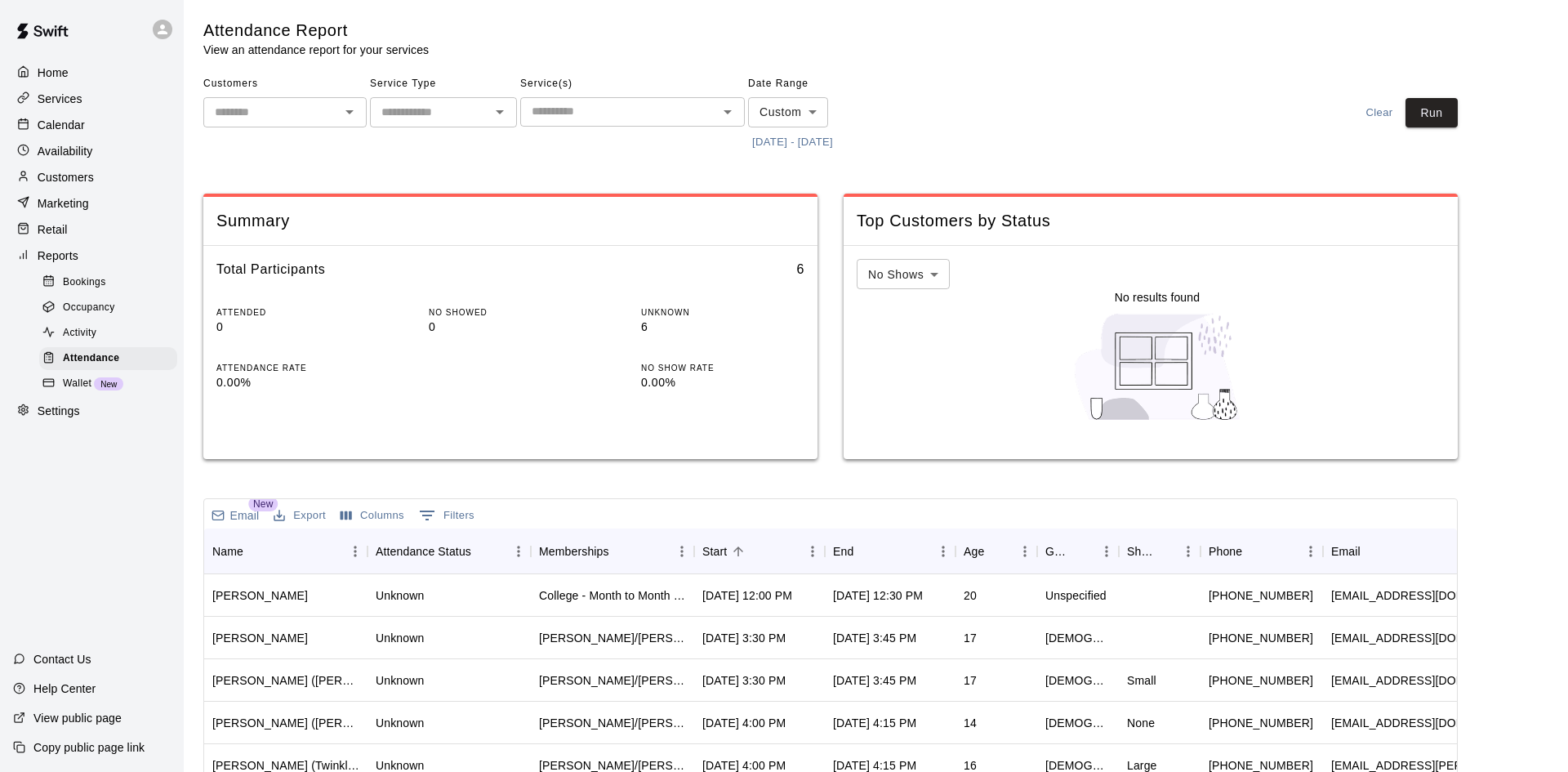
click at [837, 142] on button "9/12/2025 - 9/12/2025" at bounding box center [792, 143] width 89 height 26
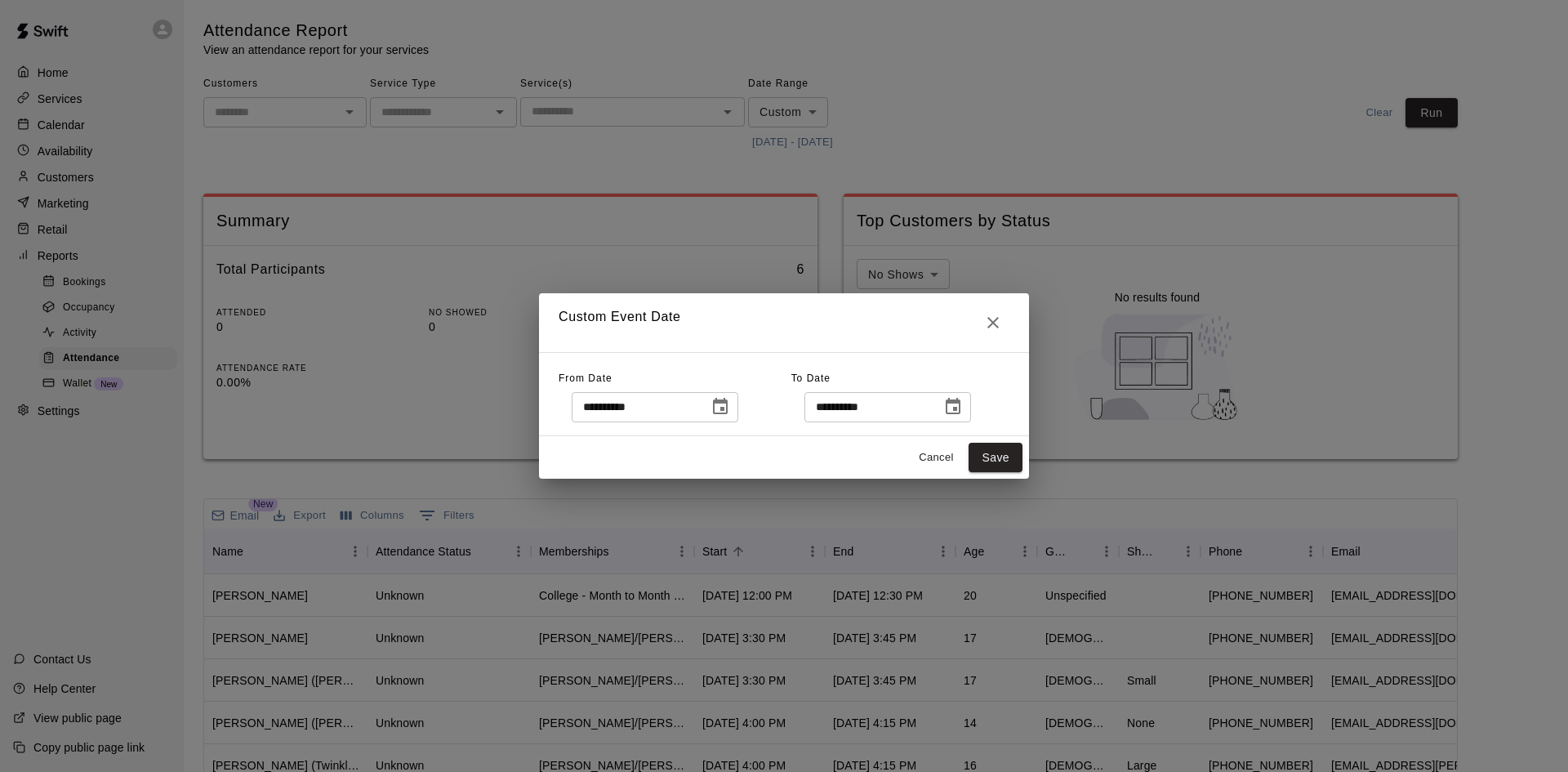
click at [963, 409] on icon "Choose date, selected date is Sep 12, 2025" at bounding box center [953, 406] width 19 height 19
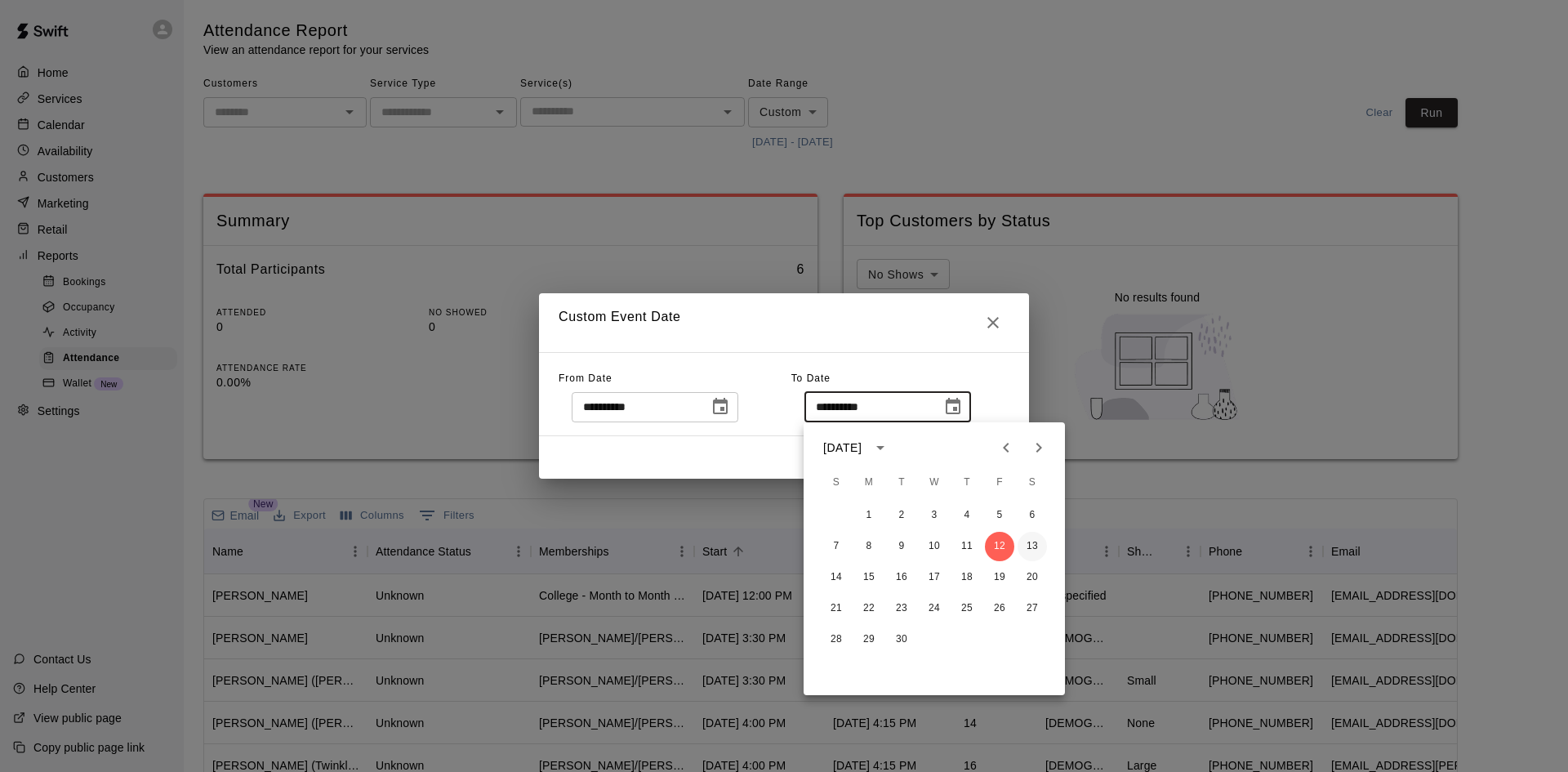
click at [1032, 545] on button "13" at bounding box center [1032, 546] width 29 height 29
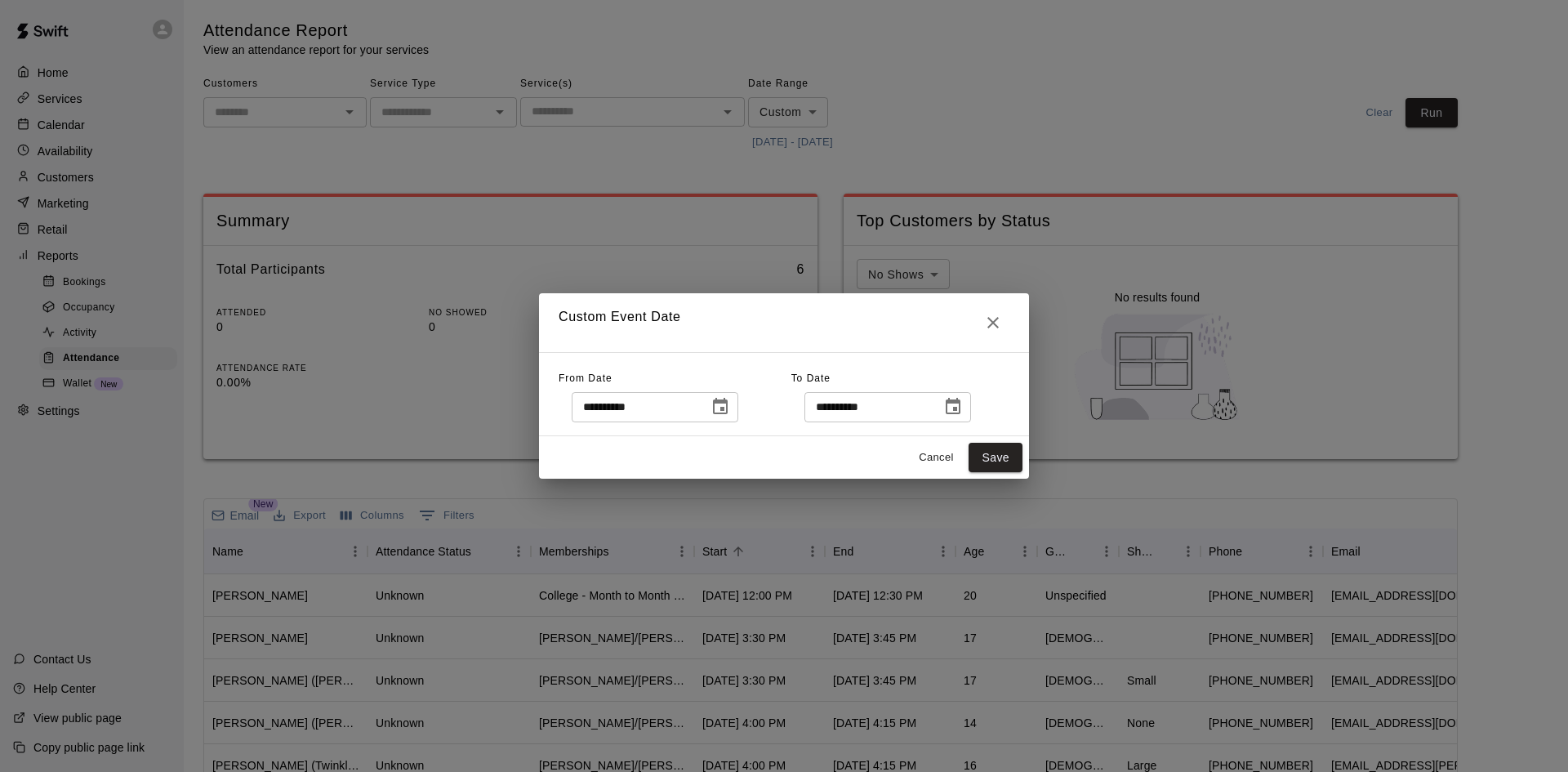
type input "**********"
click at [730, 414] on icon "Choose date, selected date is Sep 12, 2025" at bounding box center [720, 406] width 19 height 19
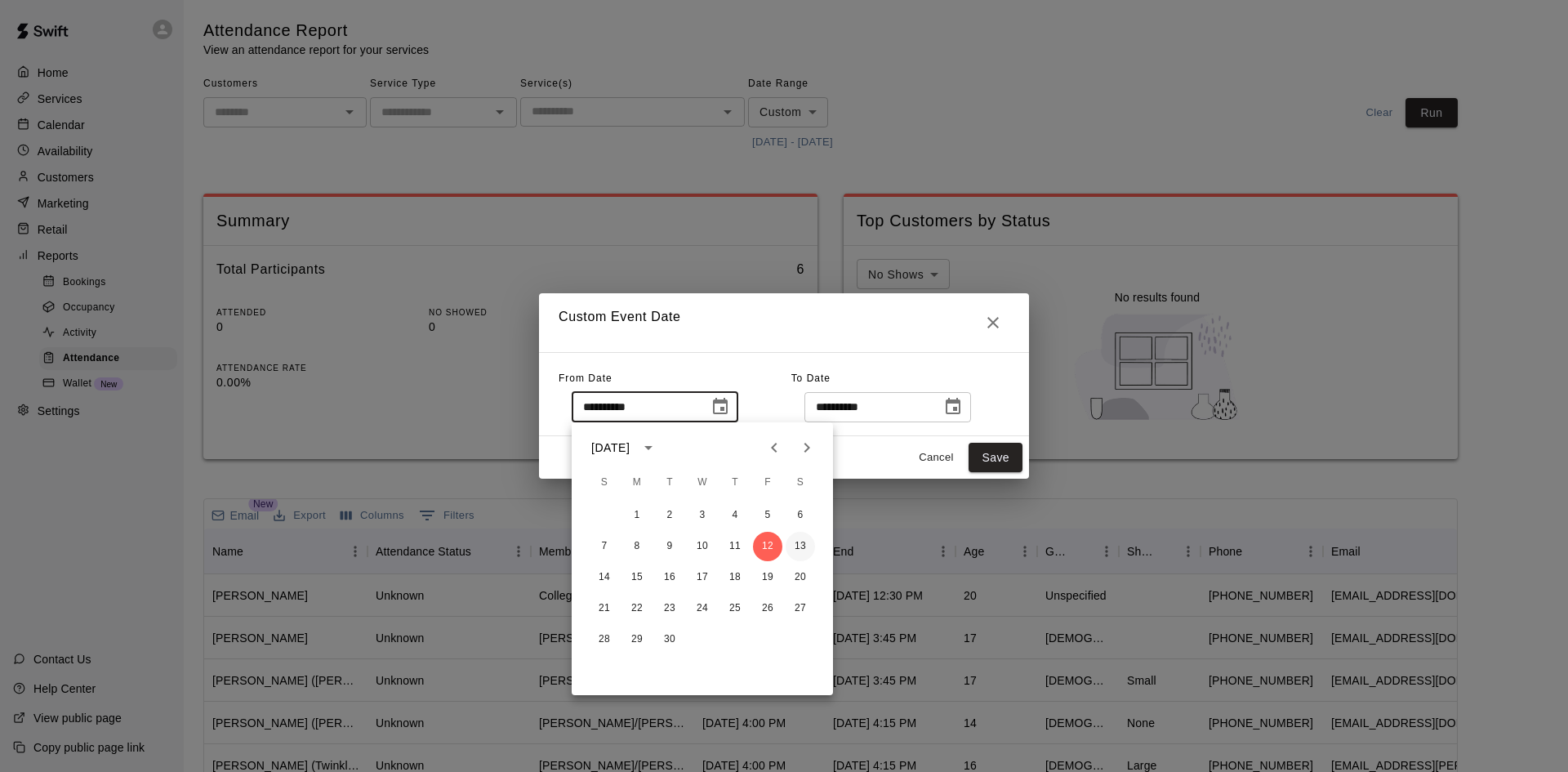
click at [805, 546] on button "13" at bounding box center [800, 546] width 29 height 29
type input "**********"
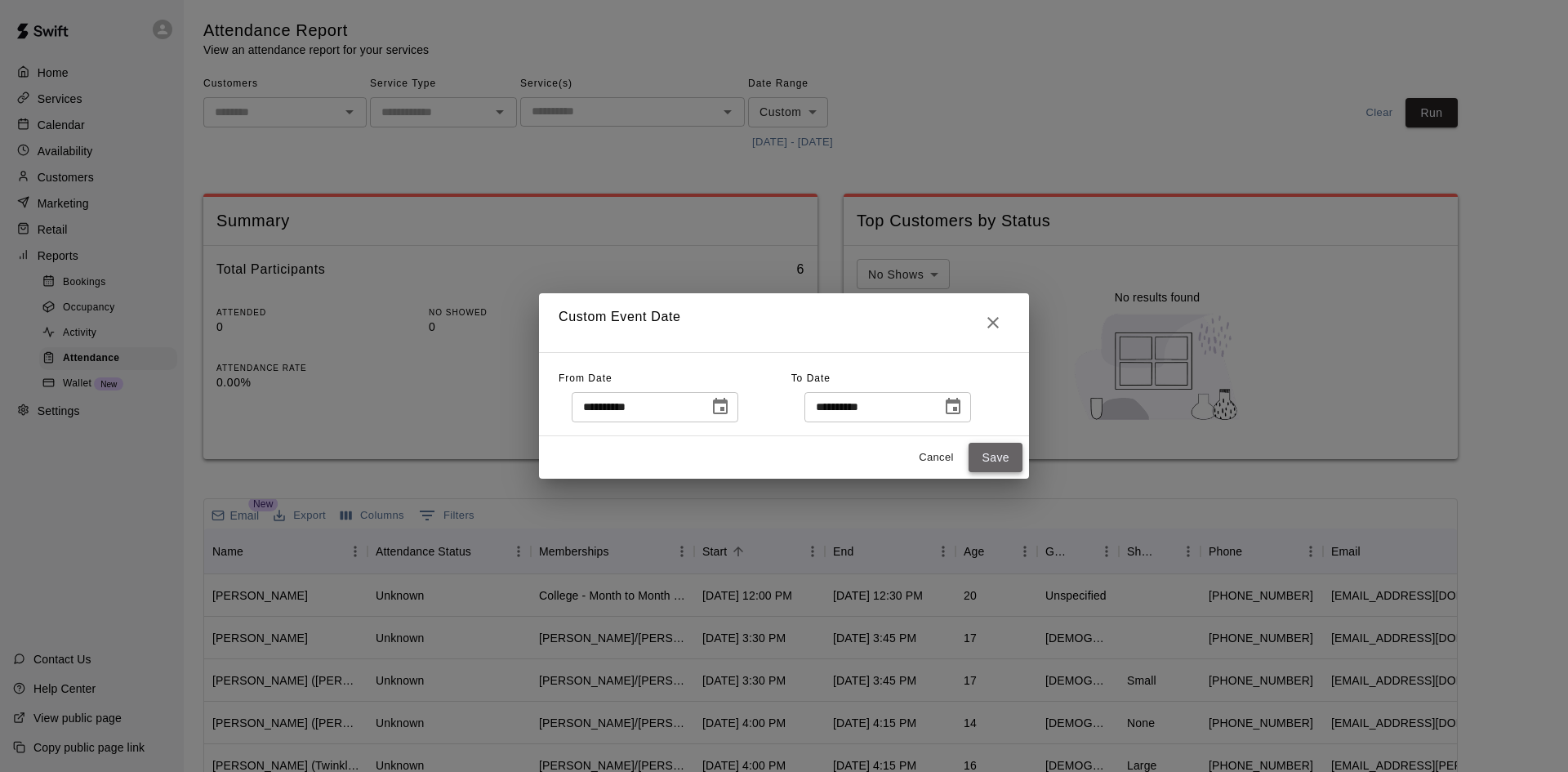
click at [1008, 453] on button "Save" at bounding box center [995, 457] width 54 height 30
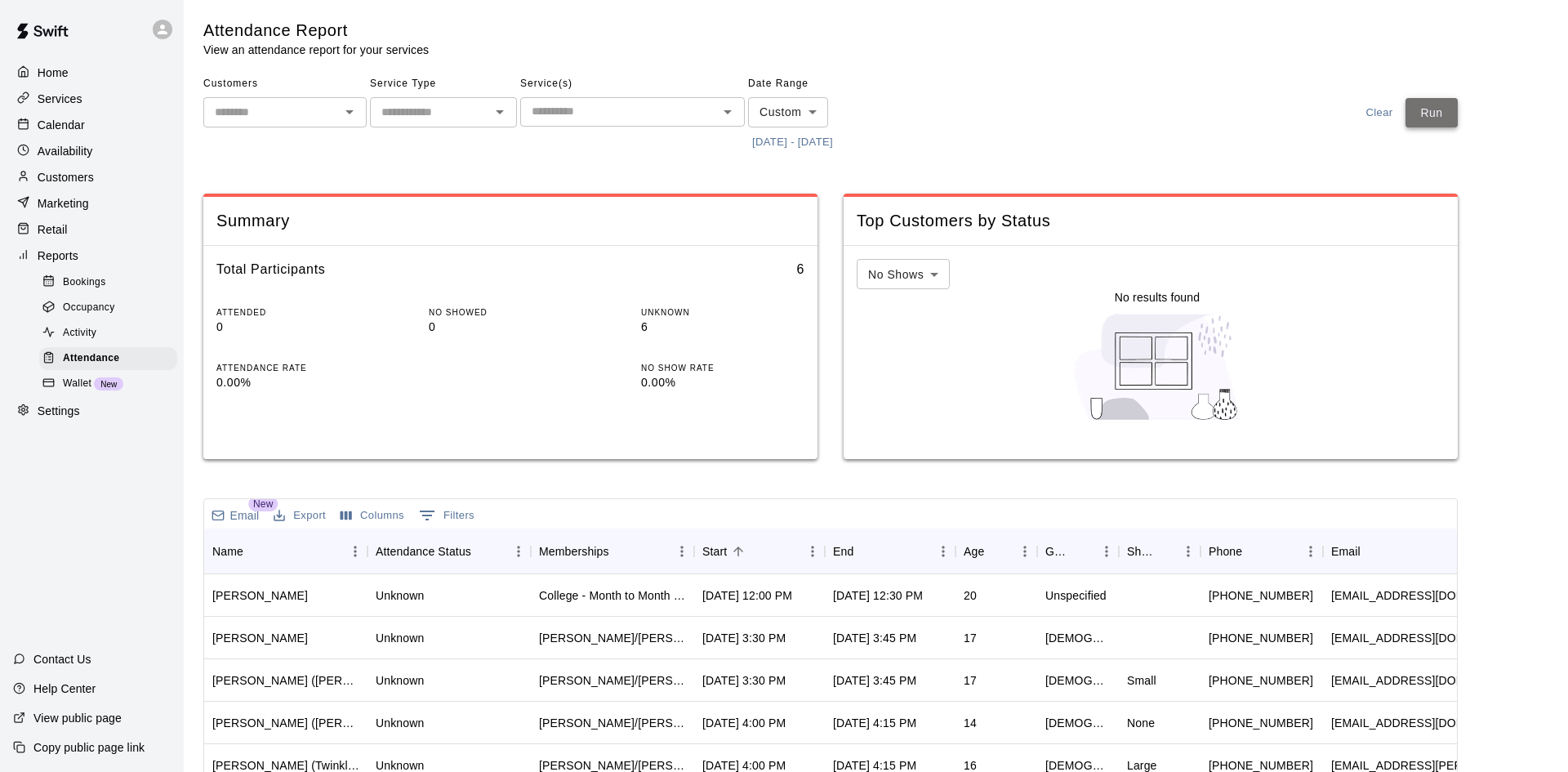
click at [1415, 126] on button "Run" at bounding box center [1431, 113] width 52 height 30
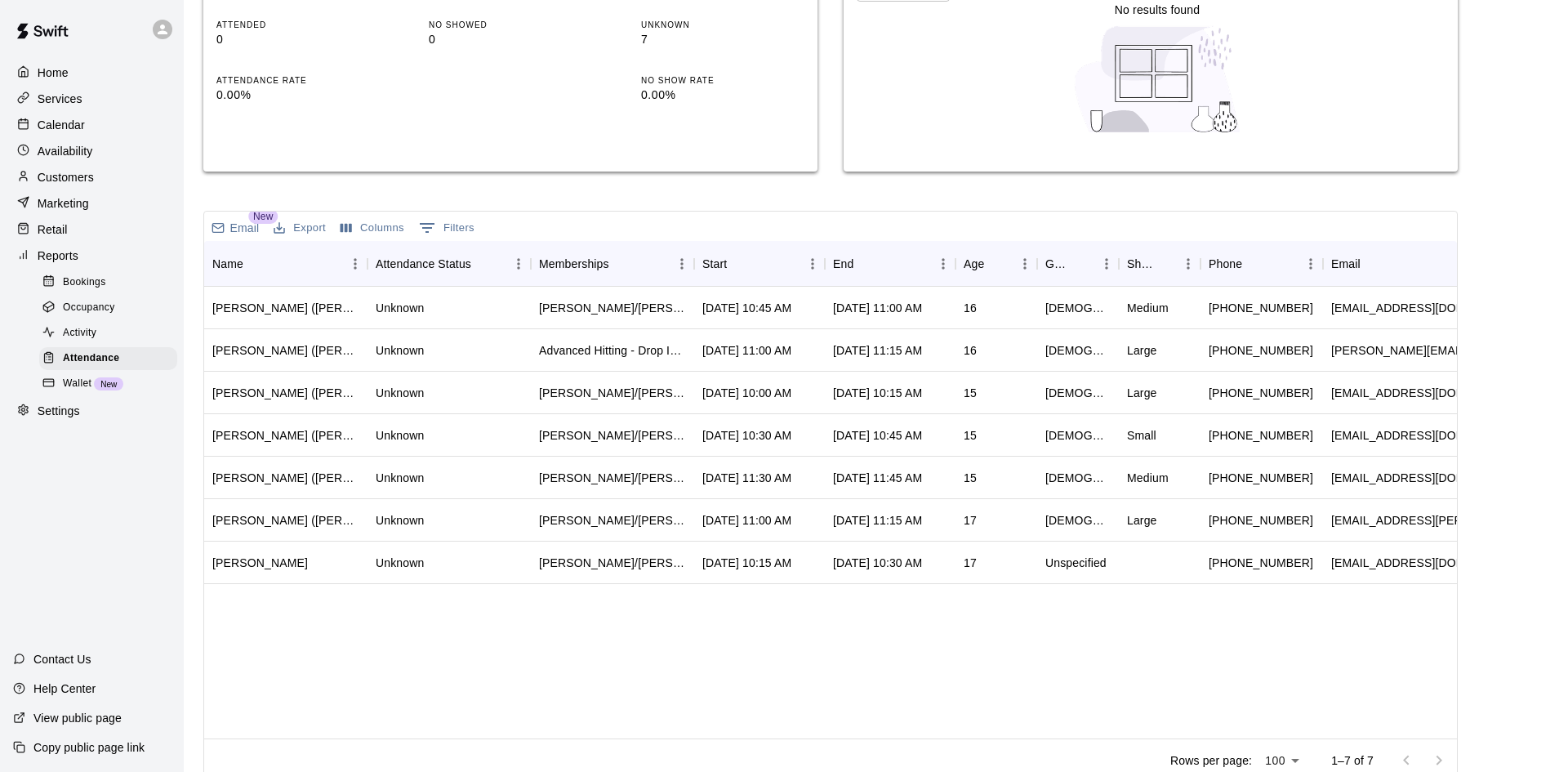
scroll to position [305, 0]
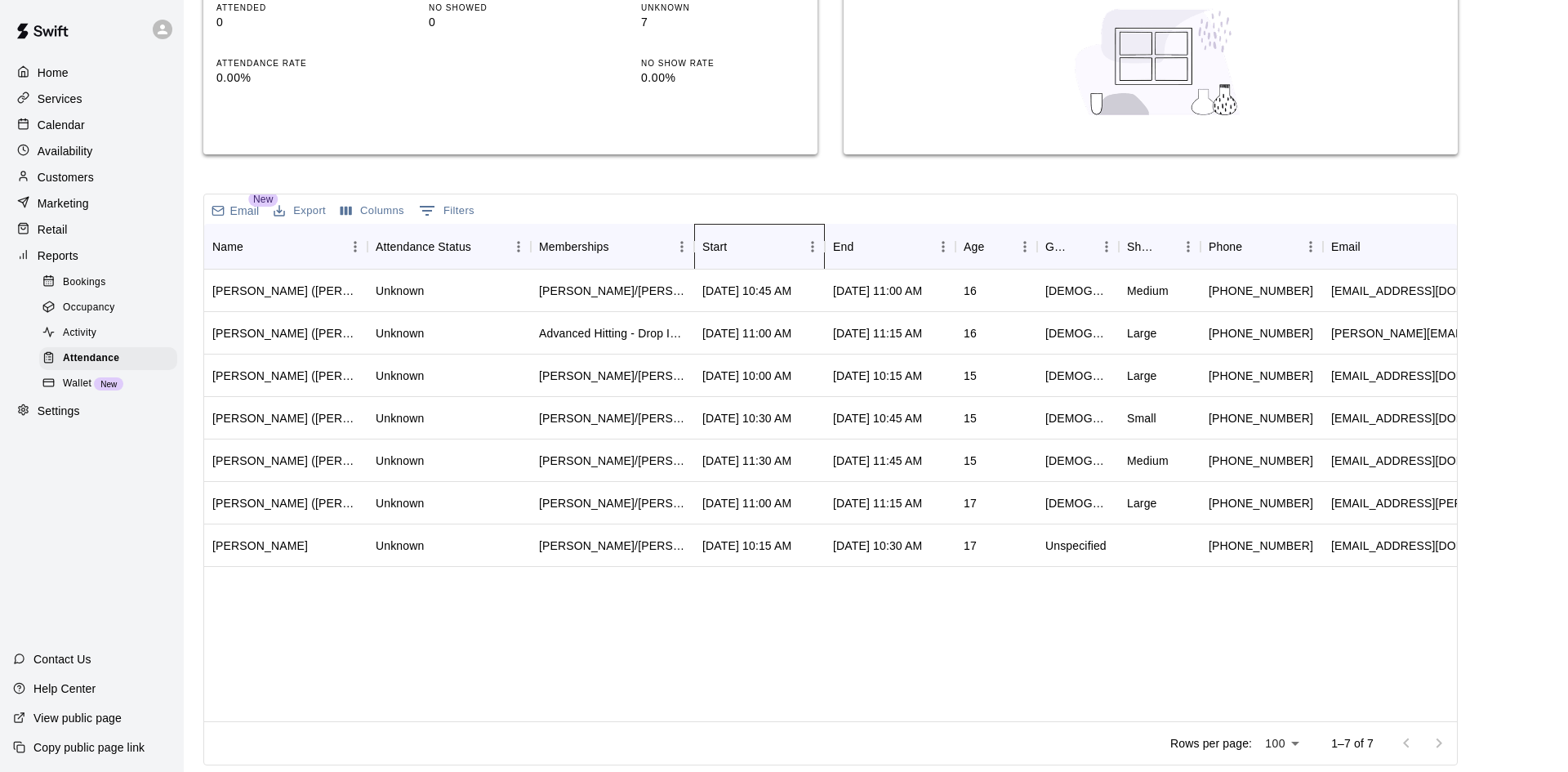
click at [773, 259] on div "Start" at bounding box center [751, 247] width 98 height 46
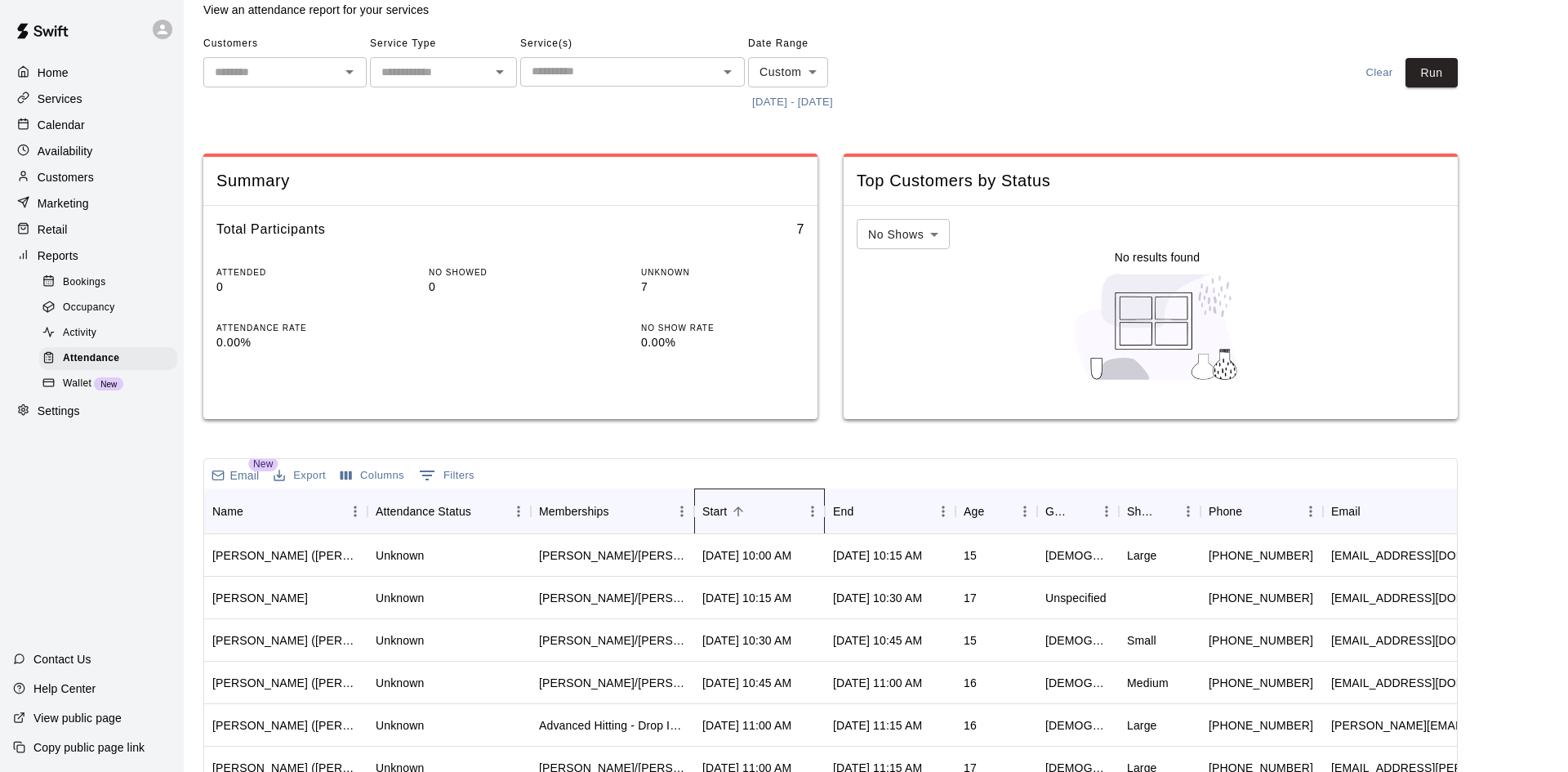
scroll to position [38, 0]
click at [837, 104] on button "9/13/2025 - 9/13/2025" at bounding box center [792, 104] width 89 height 26
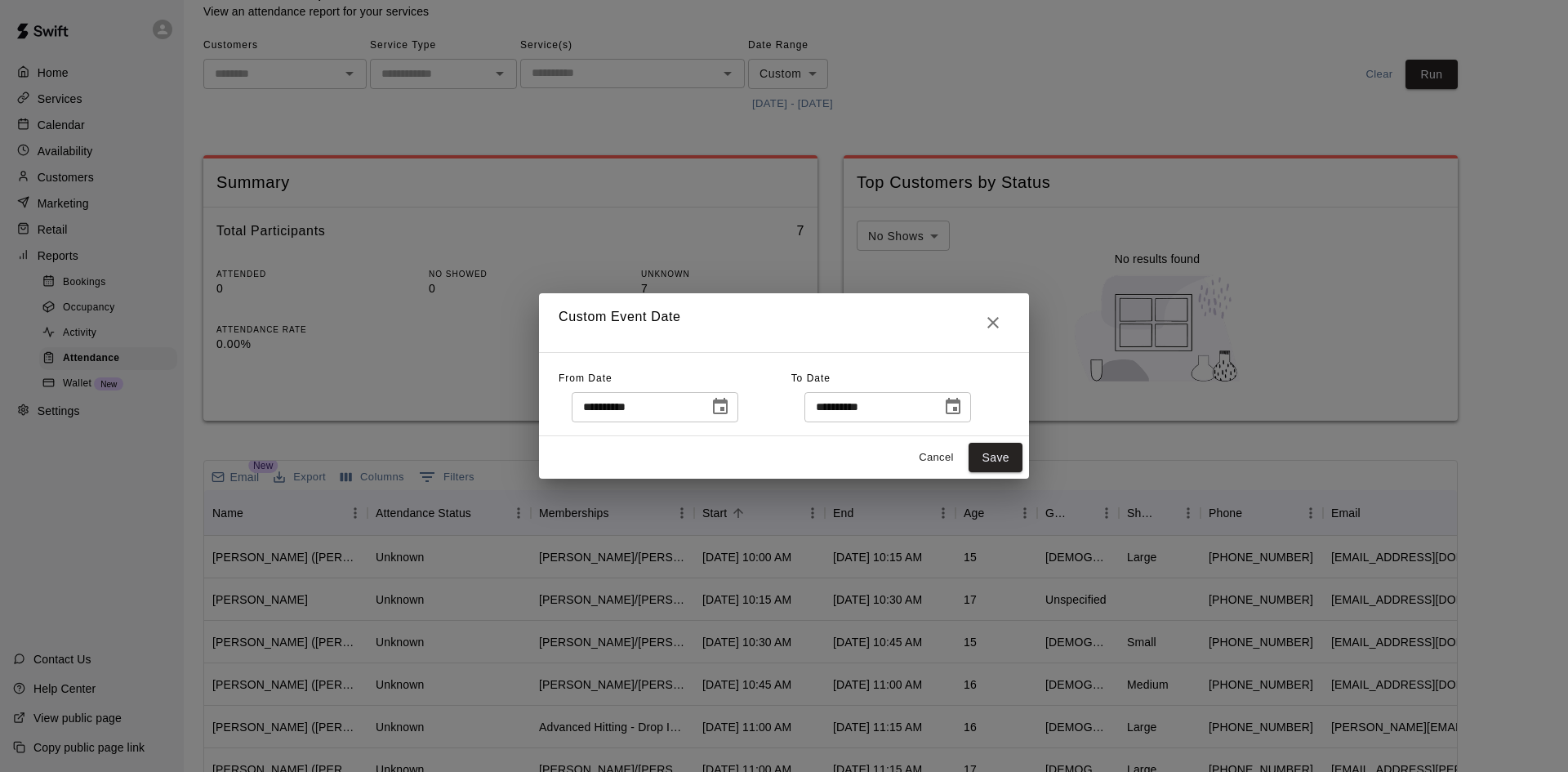
click at [963, 411] on icon "Choose date, selected date is Sep 13, 2025" at bounding box center [953, 406] width 19 height 19
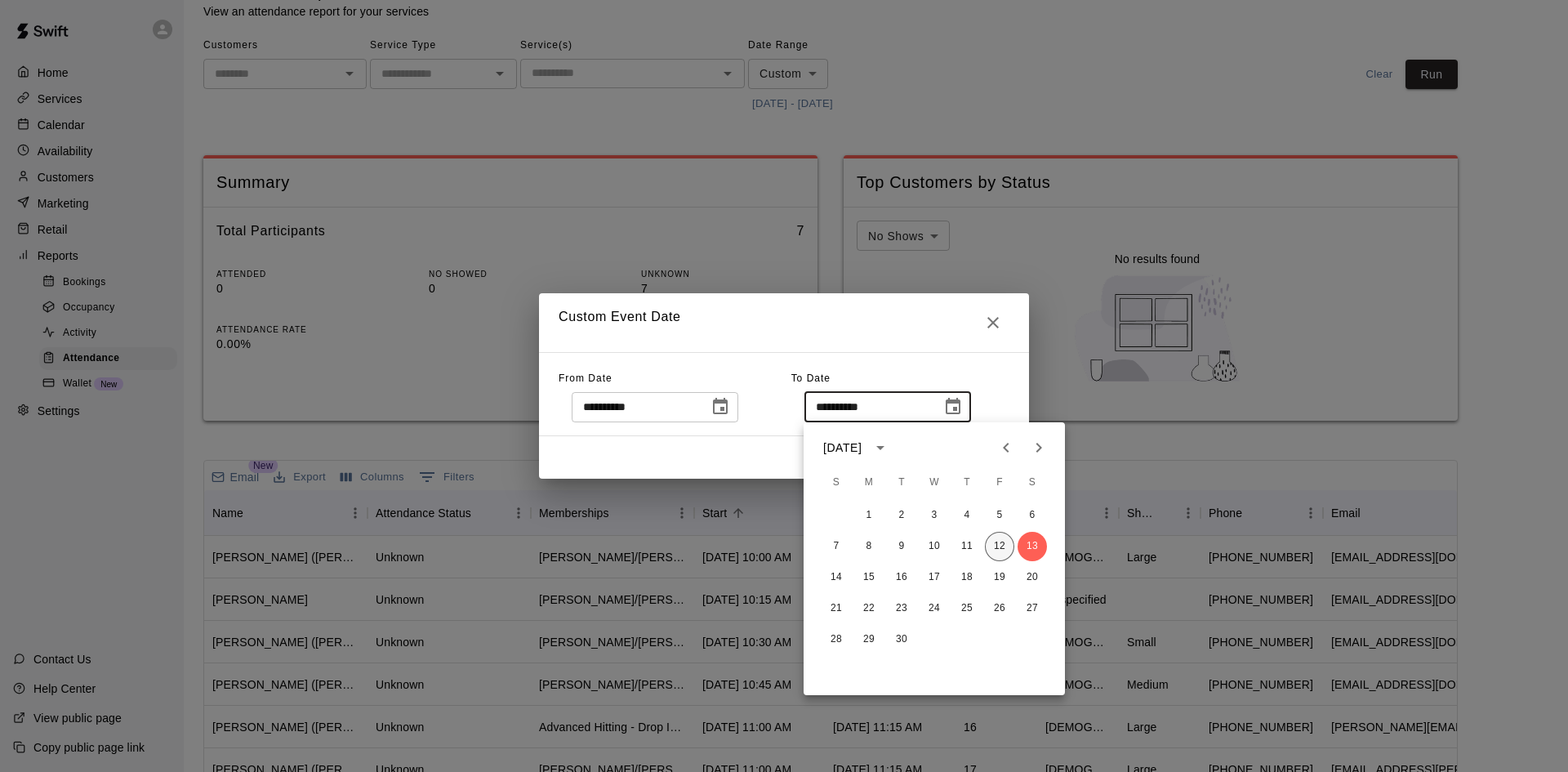
click at [997, 539] on button "12" at bounding box center [999, 546] width 29 height 29
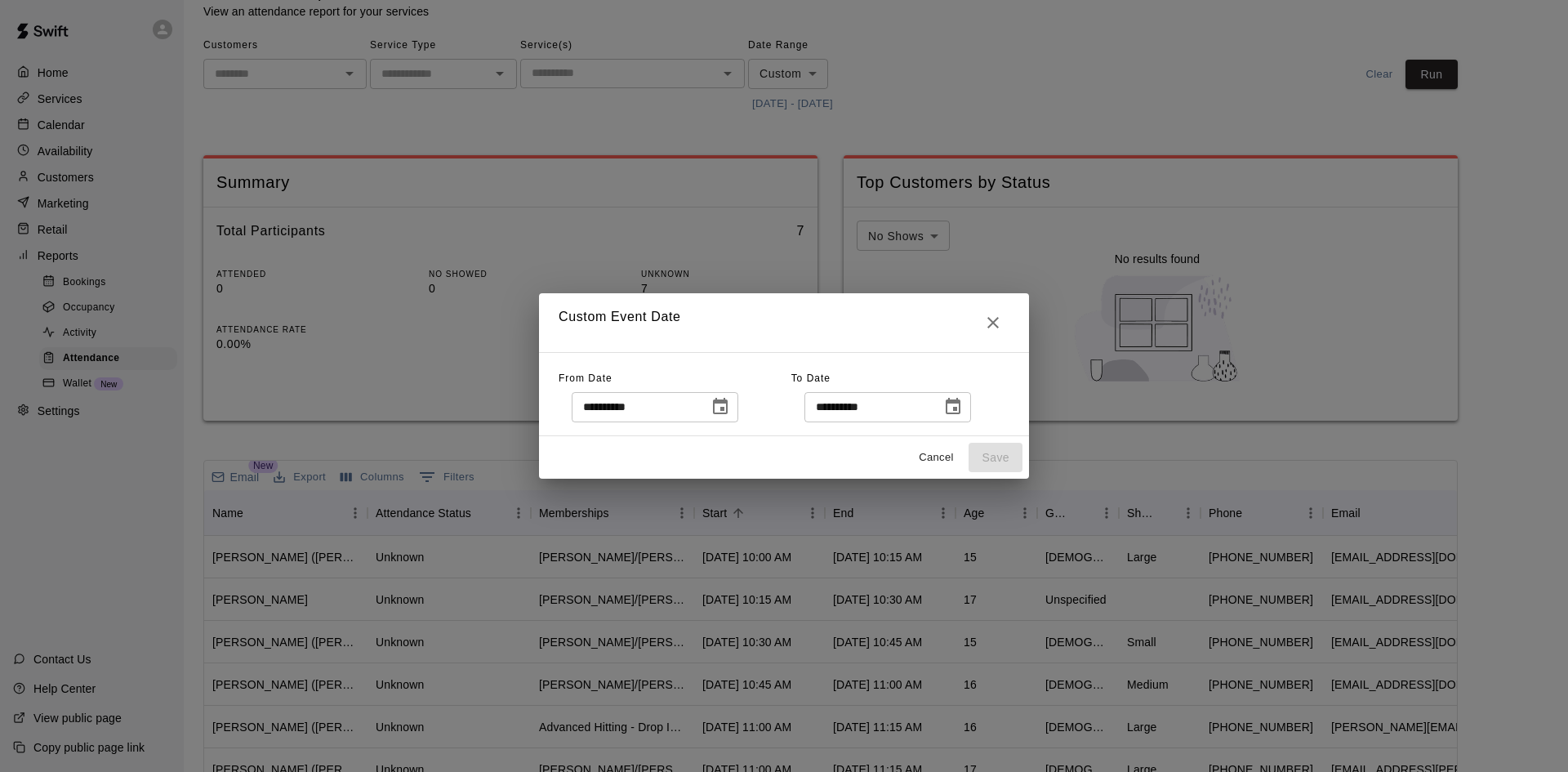
type input "**********"
click at [728, 410] on icon "Choose date, selected date is Sep 13, 2025" at bounding box center [720, 406] width 15 height 16
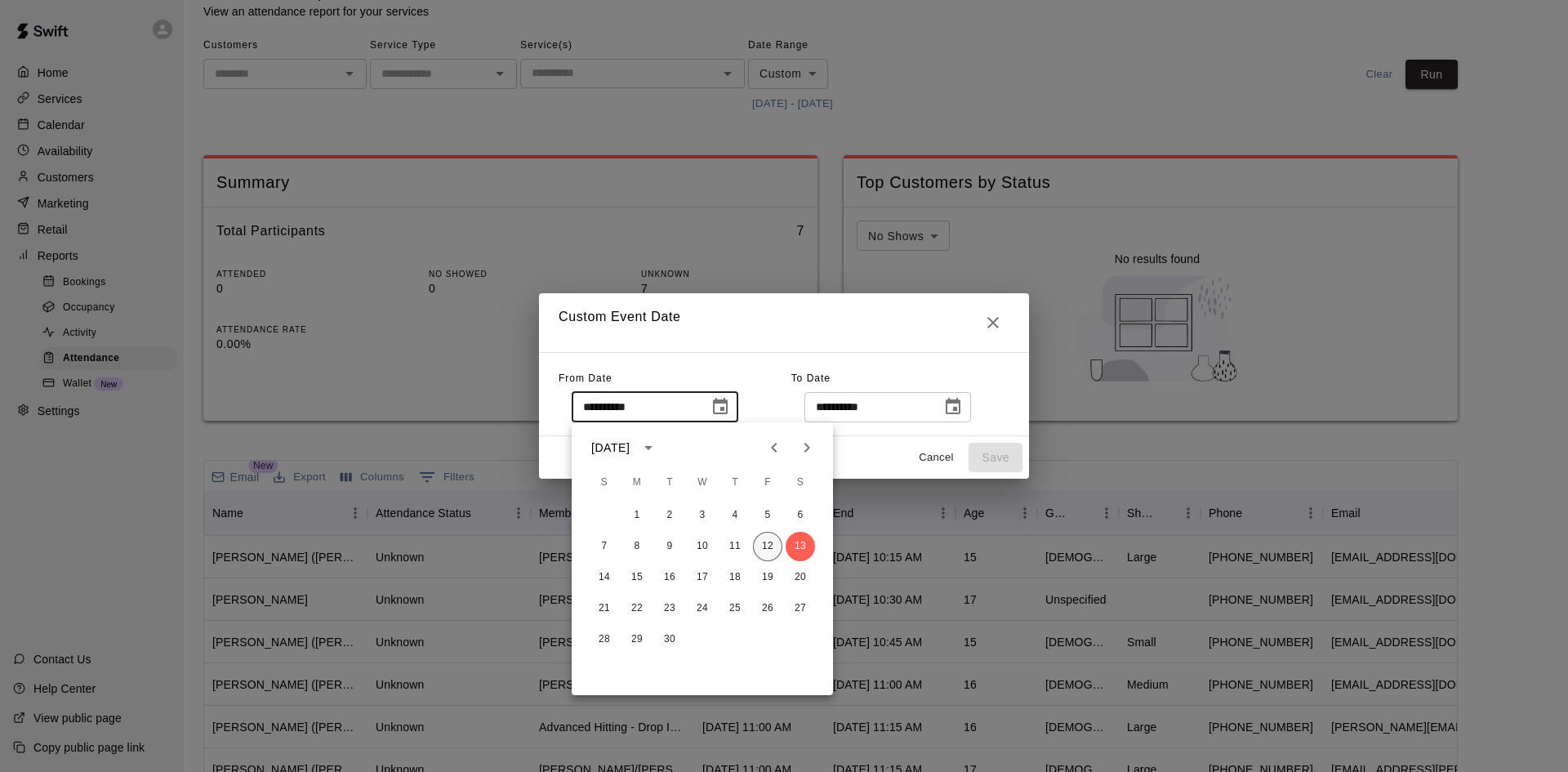
click at [767, 547] on button "12" at bounding box center [767, 546] width 29 height 29
type input "**********"
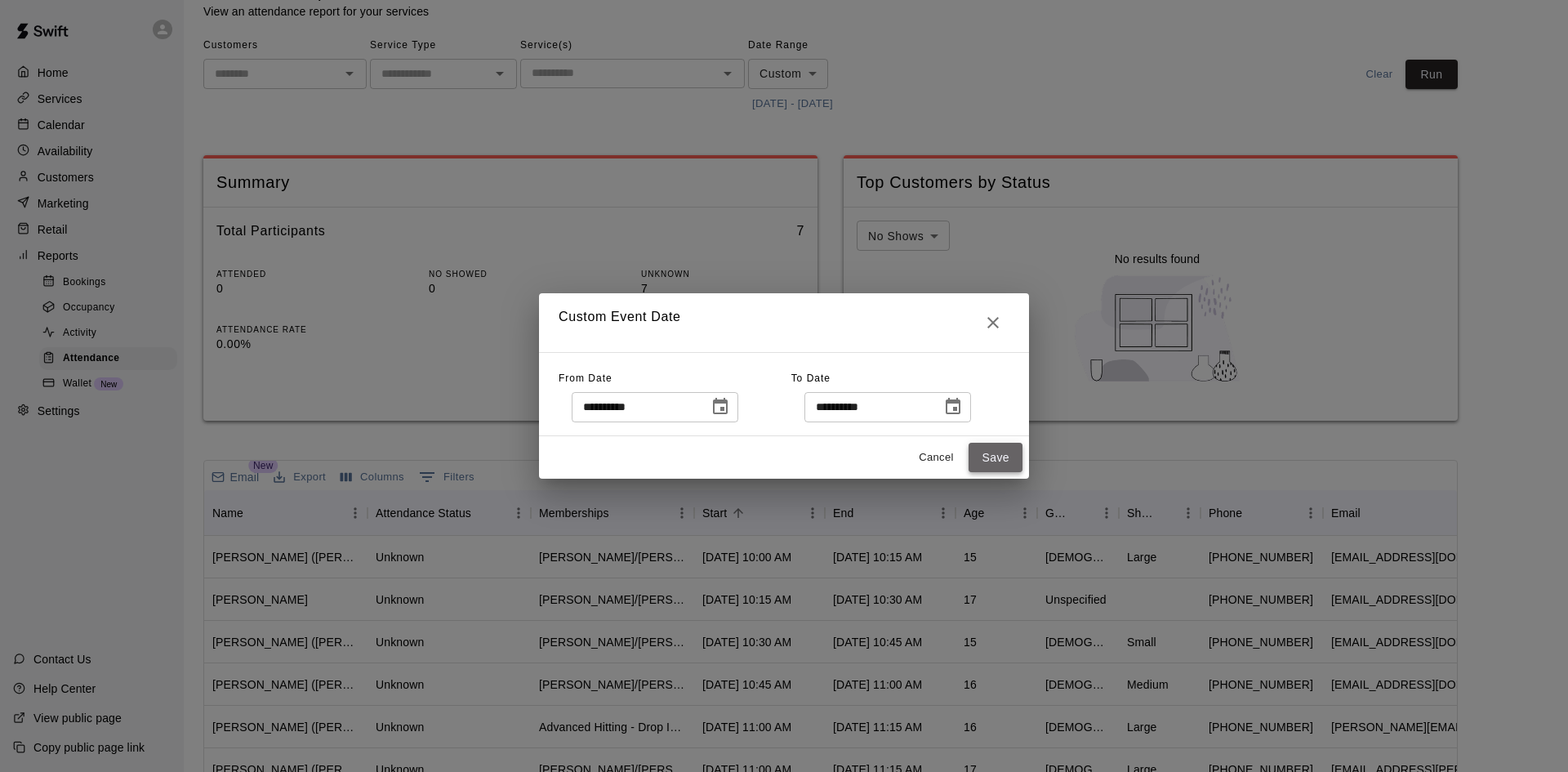
click at [995, 466] on button "Save" at bounding box center [995, 457] width 54 height 30
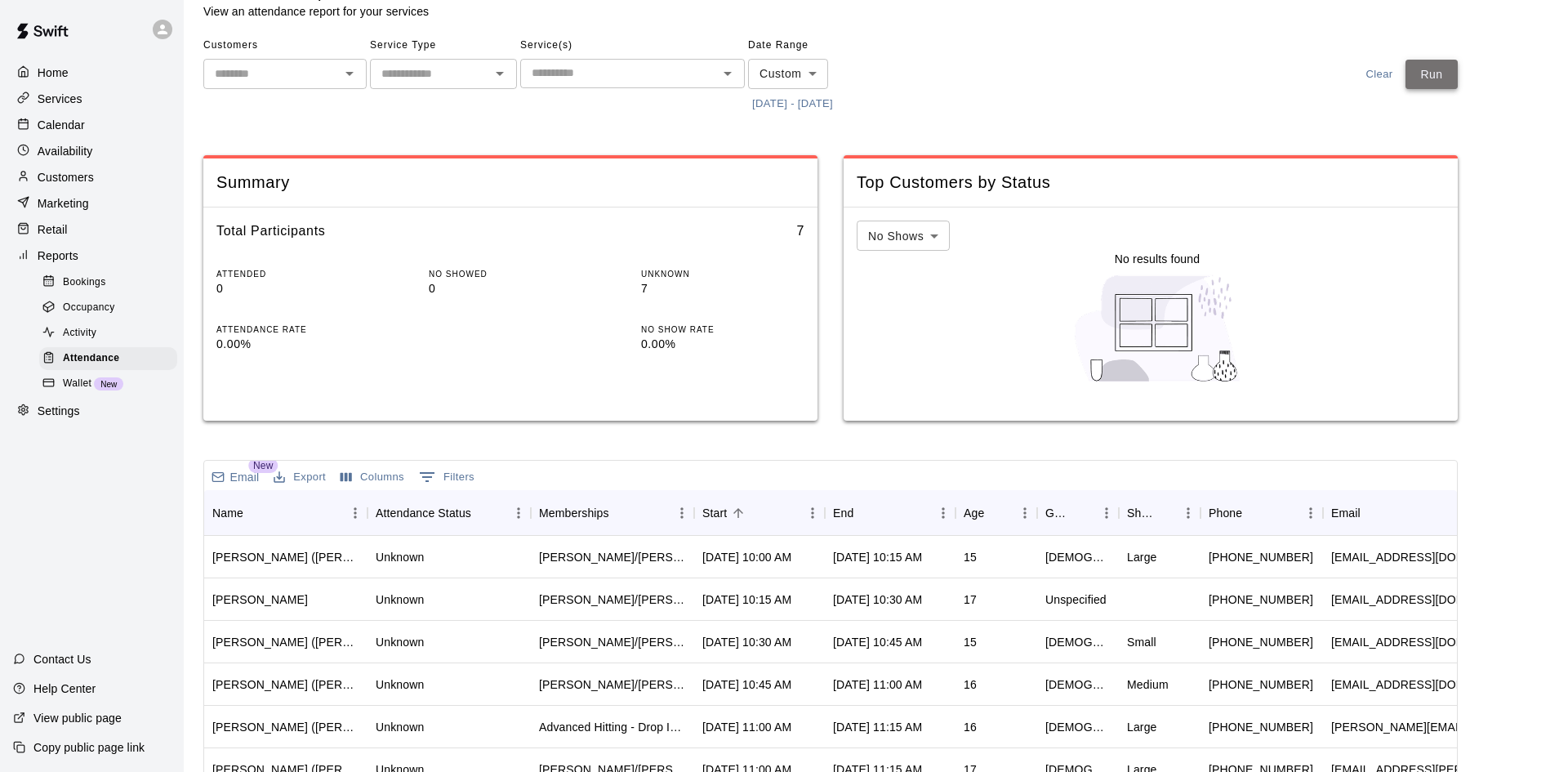
click at [1425, 80] on button "Run" at bounding box center [1431, 74] width 52 height 30
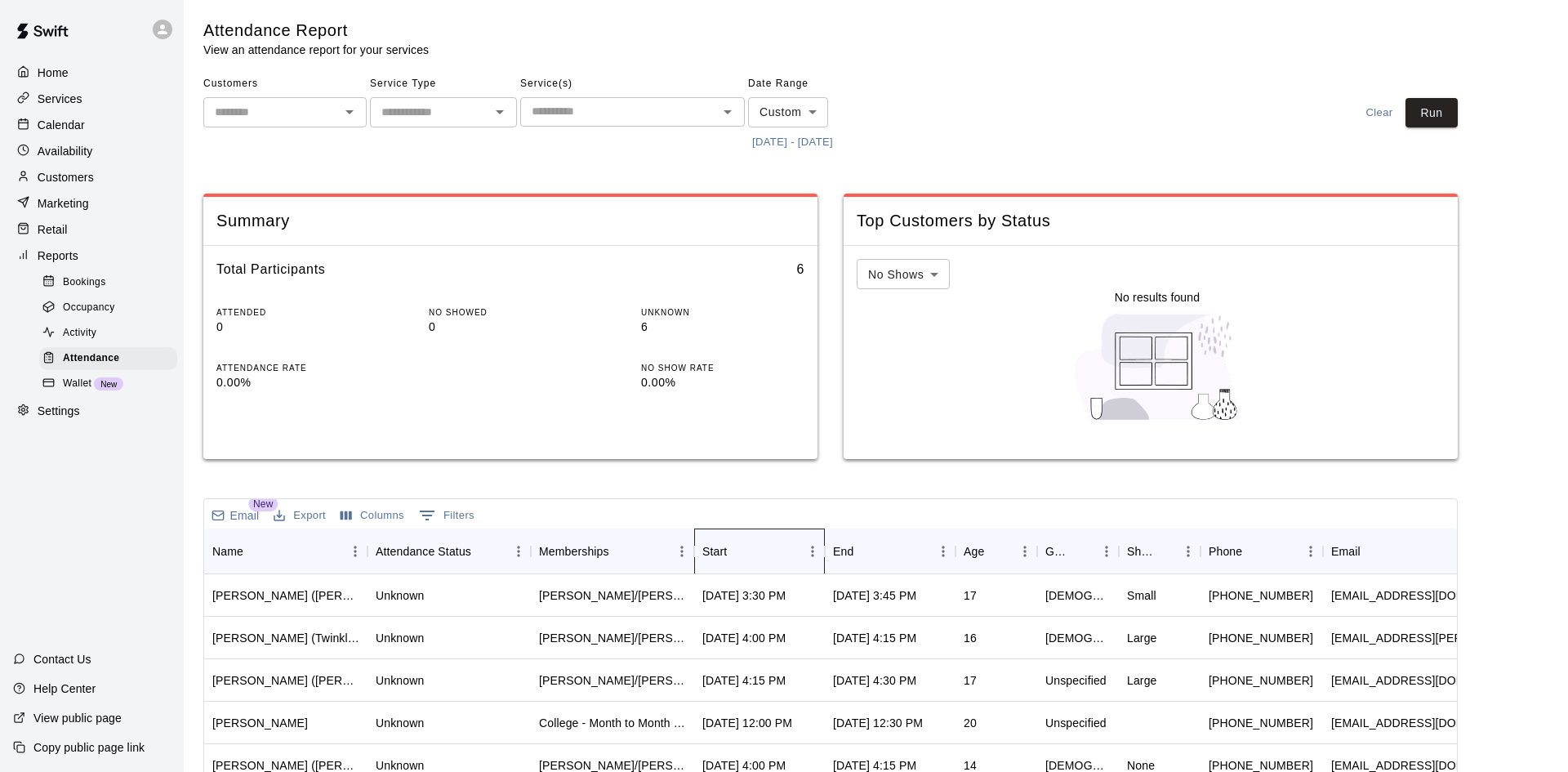
click at [762, 547] on div "Start" at bounding box center [751, 552] width 98 height 46
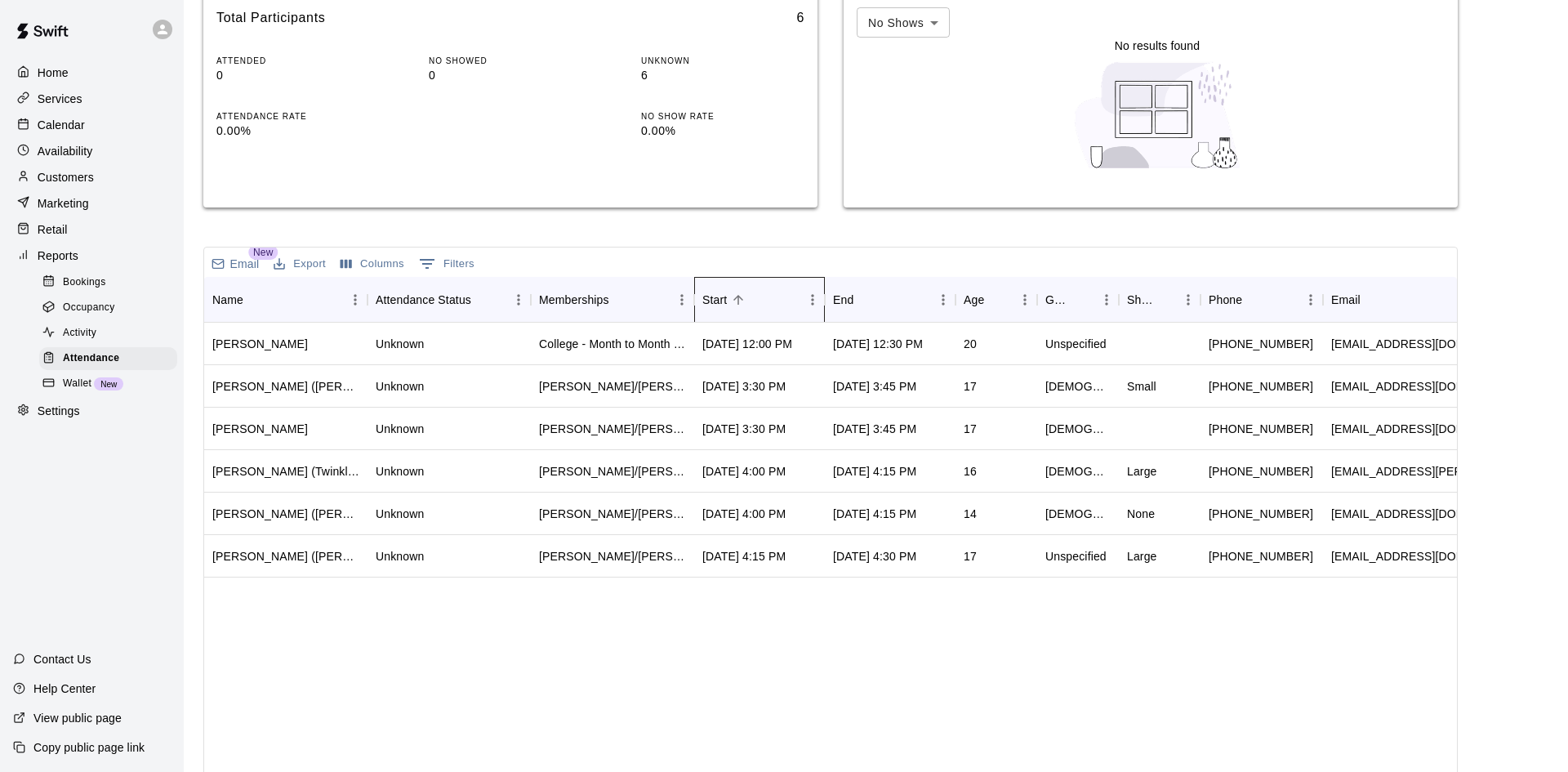
scroll to position [305, 0]
